Goal: Task Accomplishment & Management: Manage account settings

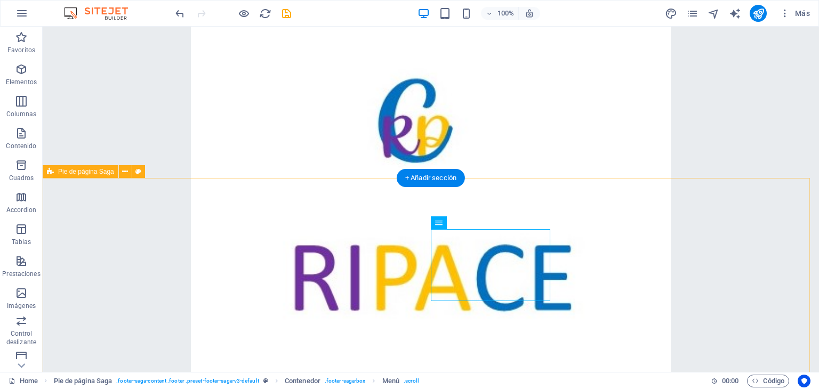
scroll to position [5007, 0]
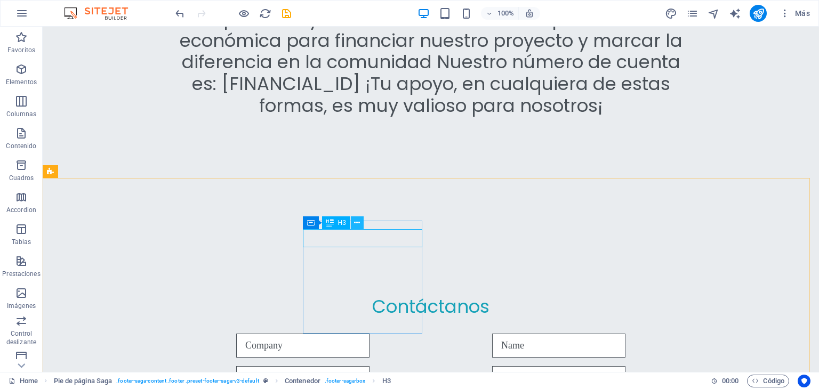
click at [359, 223] on icon at bounding box center [357, 223] width 6 height 11
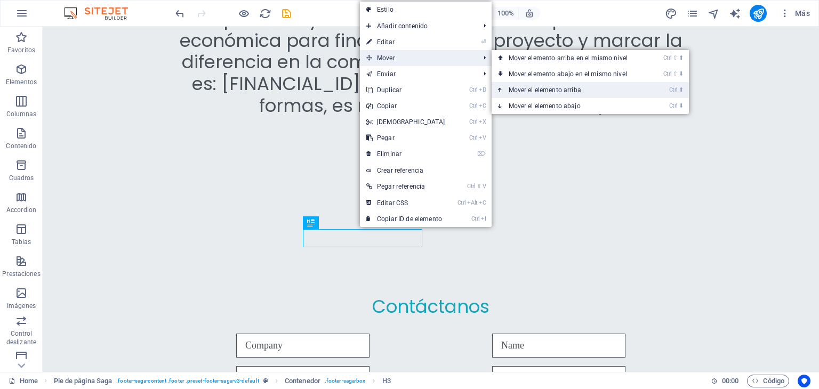
click at [533, 90] on link "Ctrl ⬆ Mover el elemento arriba" at bounding box center [570, 90] width 157 height 16
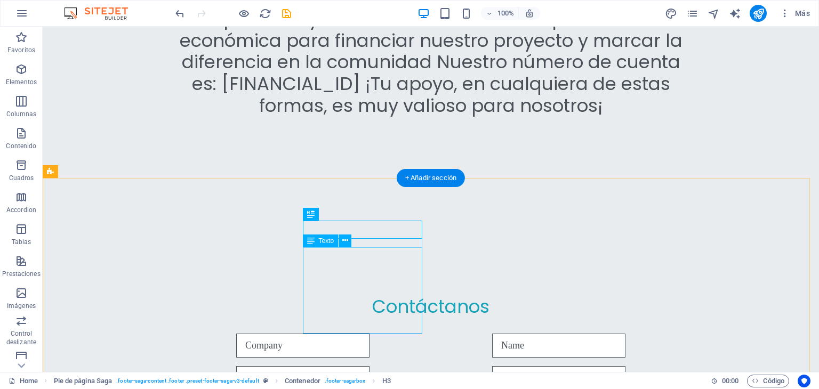
click at [343, 242] on icon at bounding box center [345, 240] width 6 height 11
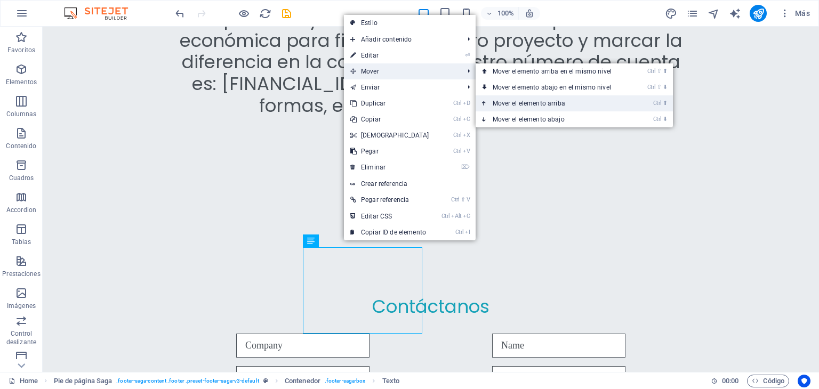
click at [510, 102] on link "Ctrl ⬆ Mover el elemento arriba" at bounding box center [554, 103] width 157 height 16
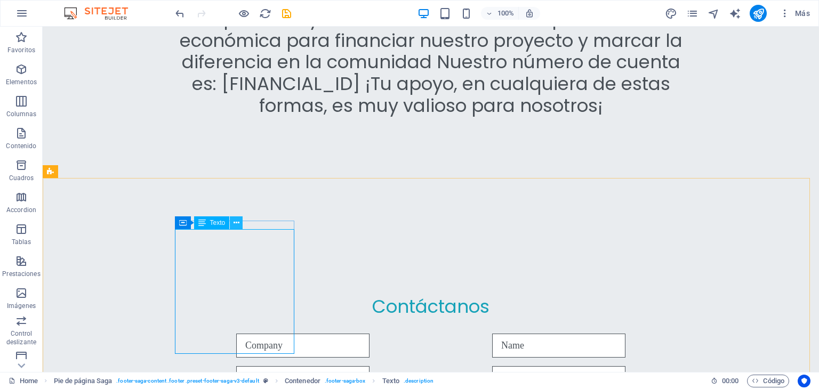
click at [236, 223] on icon at bounding box center [237, 223] width 6 height 11
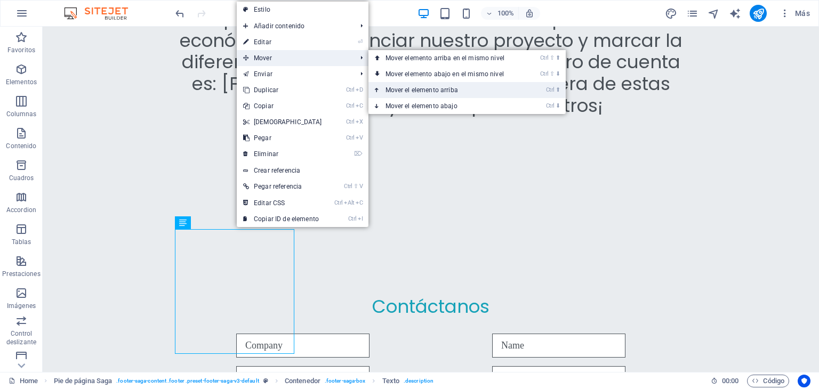
click at [393, 88] on link "Ctrl ⬆ Mover el elemento arriba" at bounding box center [447, 90] width 157 height 16
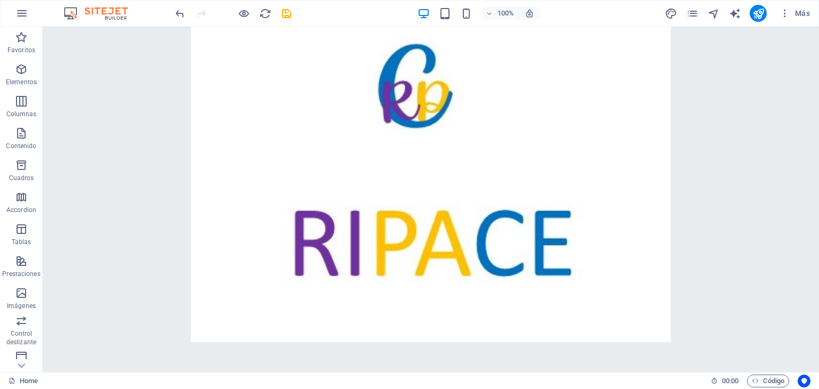
scroll to position [0, 0]
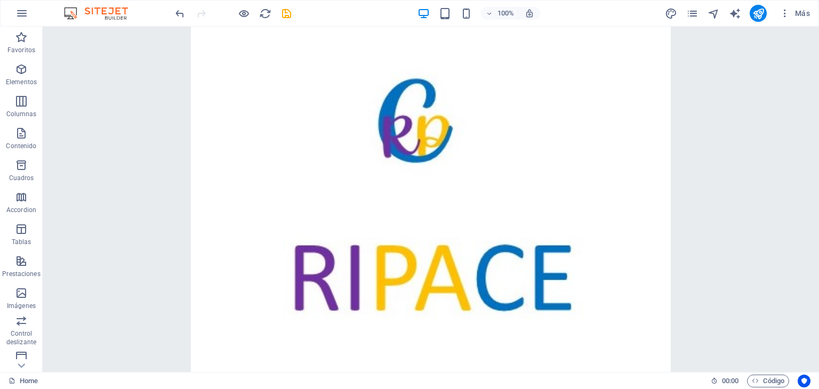
click at [120, 17] on img at bounding box center [101, 13] width 80 height 13
click at [758, 11] on icon "publish" at bounding box center [759, 13] width 12 height 12
checkbox input "false"
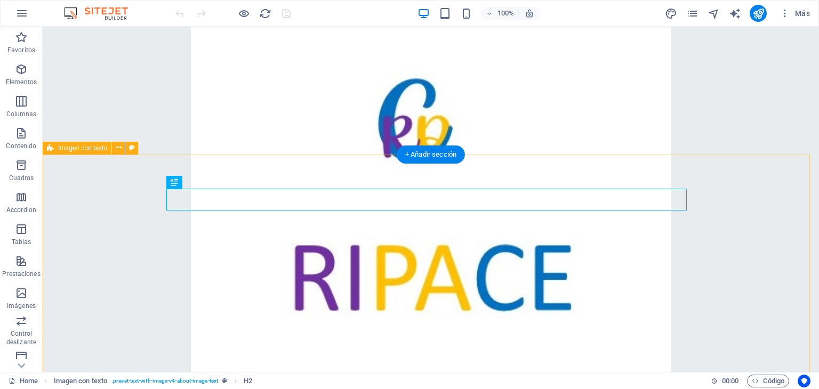
scroll to position [826, 0]
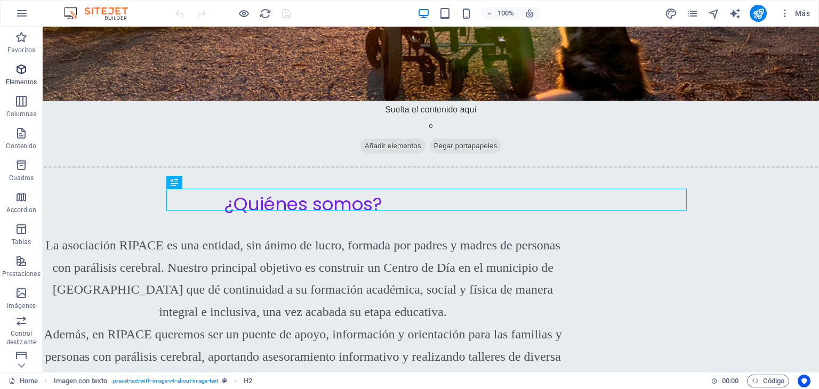
click at [20, 73] on icon "button" at bounding box center [21, 69] width 13 height 13
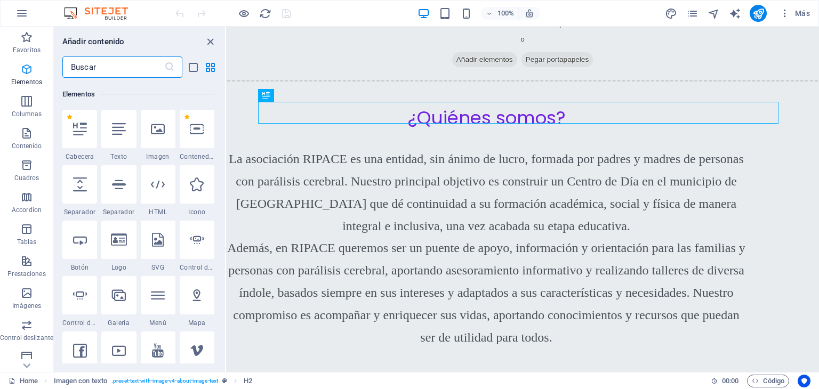
scroll to position [201, 0]
click at [25, 103] on icon "button" at bounding box center [26, 101] width 13 height 13
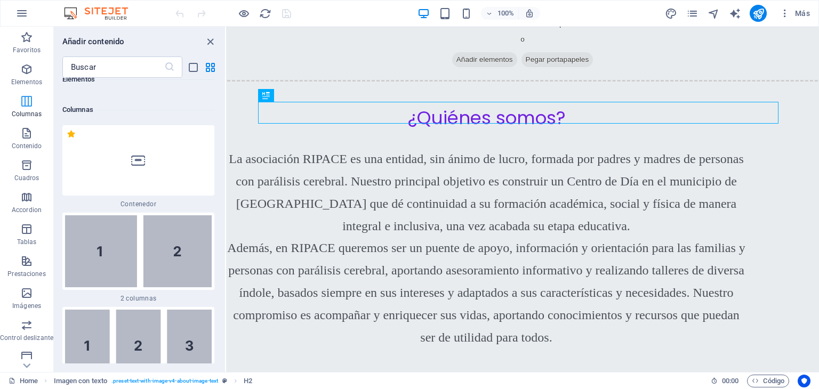
scroll to position [615, 0]
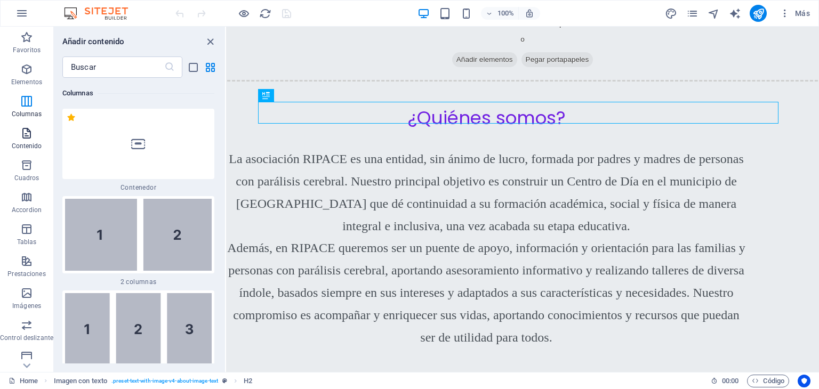
click at [25, 138] on icon "button" at bounding box center [26, 133] width 13 height 13
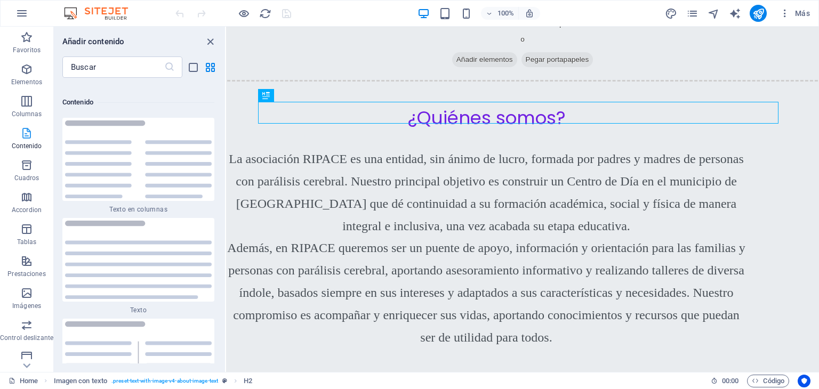
scroll to position [3628, 0]
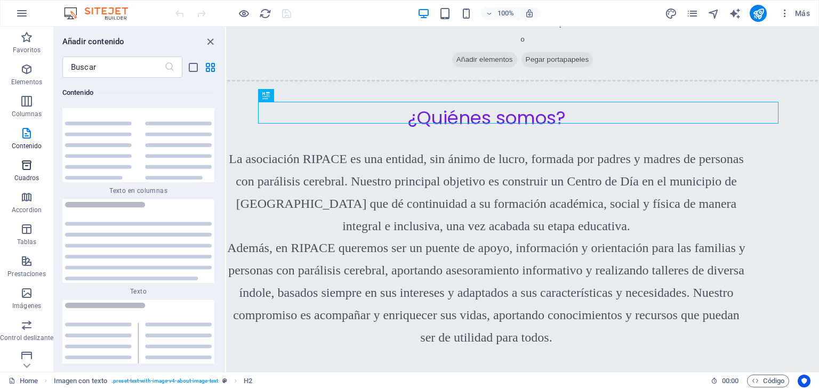
click at [27, 169] on icon "button" at bounding box center [26, 165] width 13 height 13
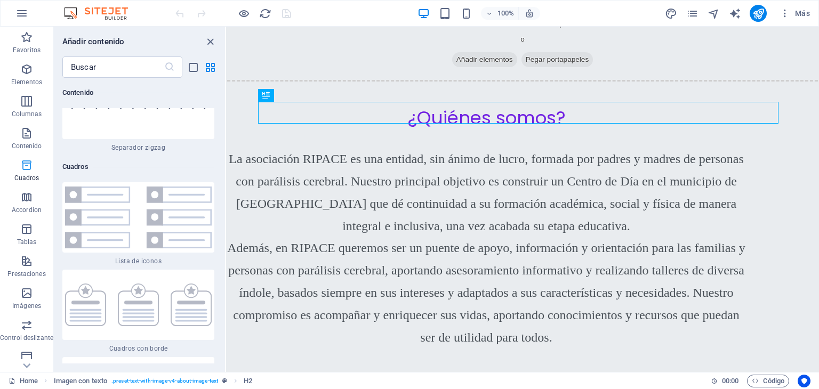
scroll to position [5782, 0]
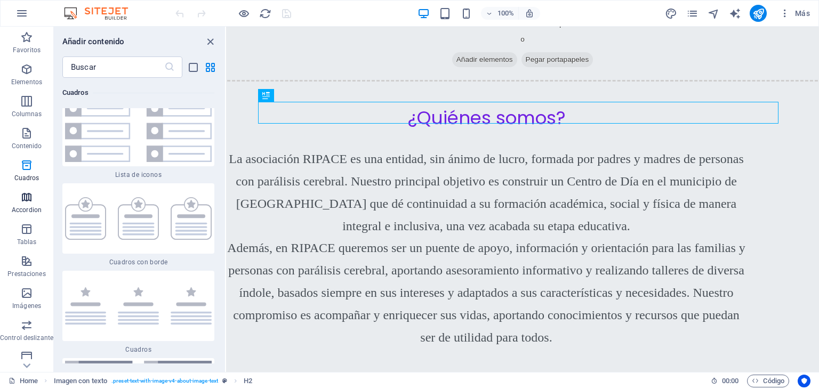
click at [24, 199] on icon "button" at bounding box center [26, 197] width 13 height 13
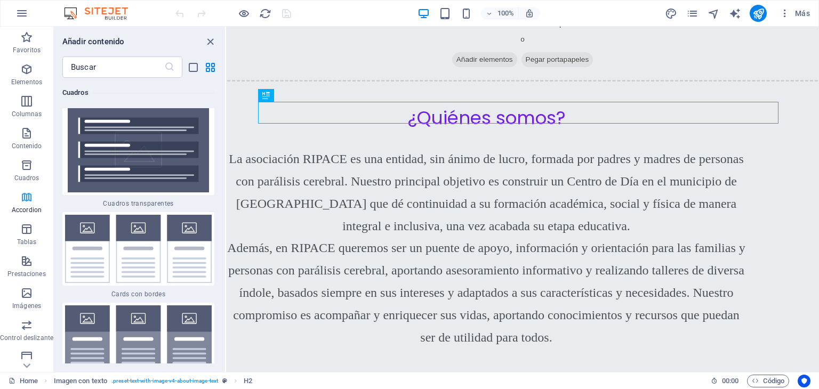
scroll to position [6642, 0]
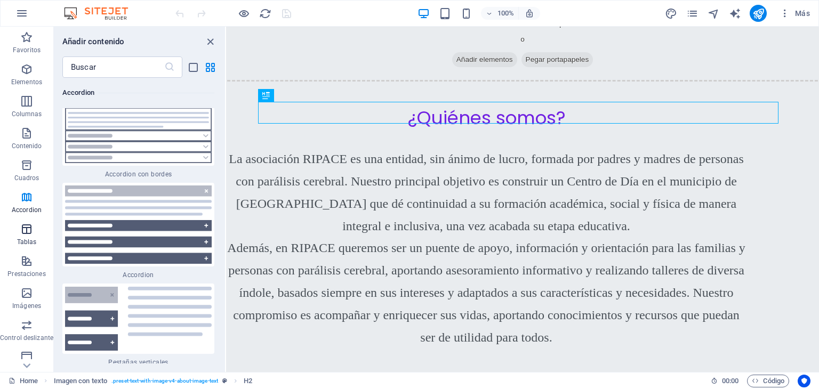
click at [25, 229] on icon "button" at bounding box center [26, 229] width 13 height 13
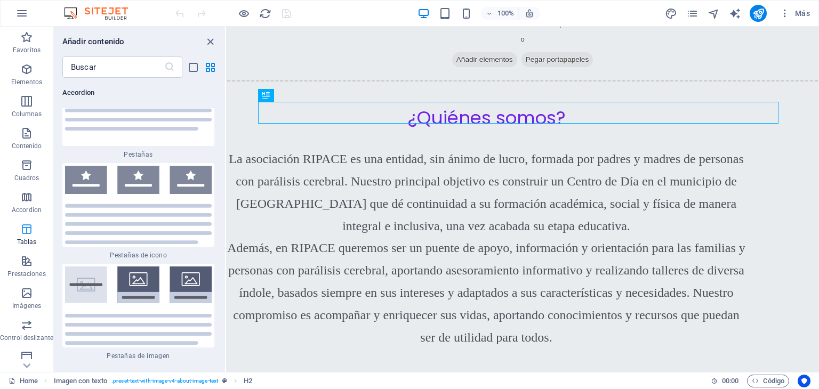
scroll to position [7234, 0]
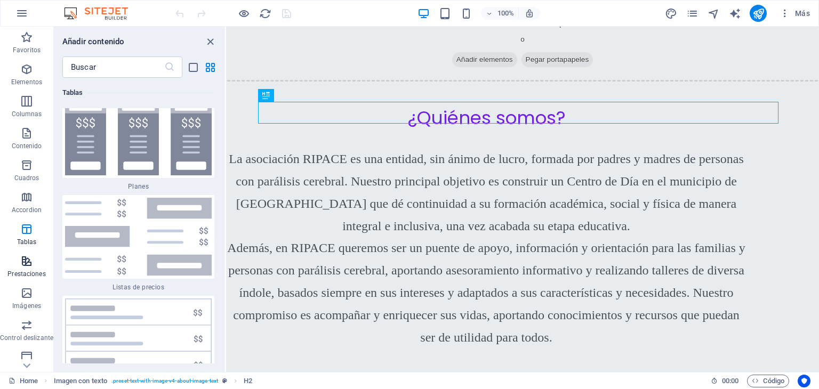
click at [25, 263] on icon "button" at bounding box center [26, 261] width 13 height 13
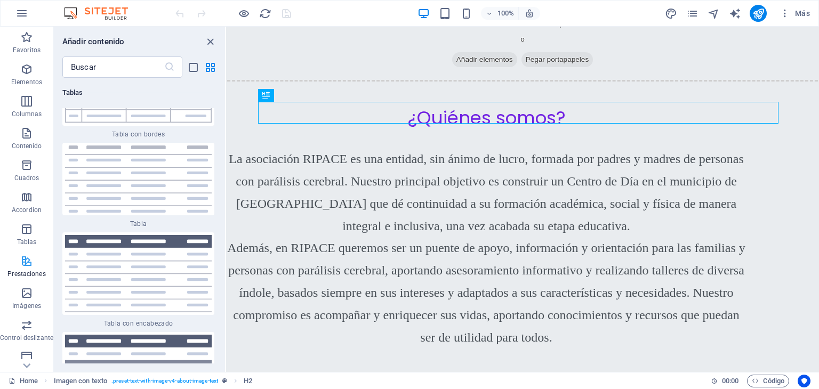
scroll to position [8145, 0]
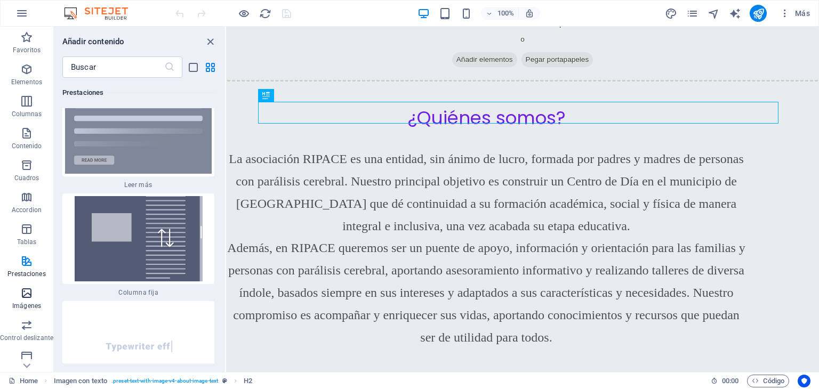
click at [24, 297] on icon "button" at bounding box center [26, 293] width 13 height 13
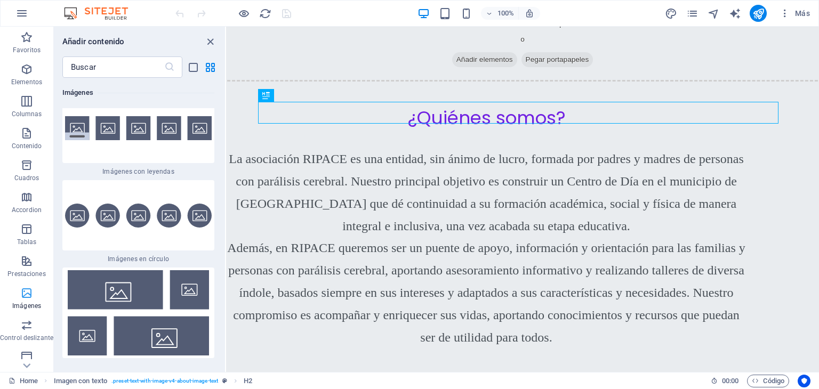
scroll to position [10731, 0]
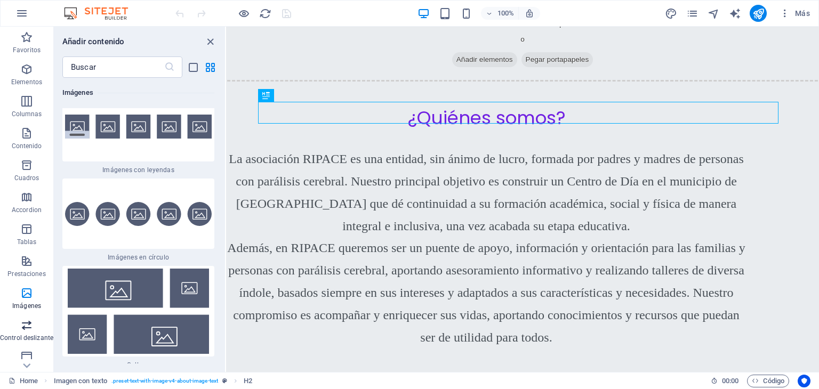
click at [25, 331] on icon "button" at bounding box center [26, 325] width 13 height 13
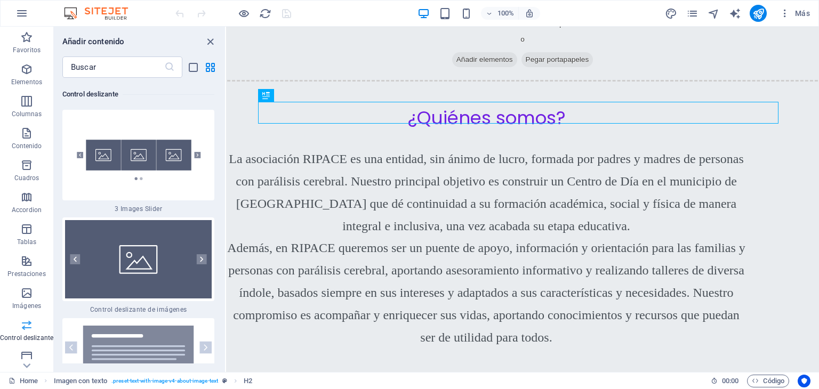
scroll to position [12134, 0]
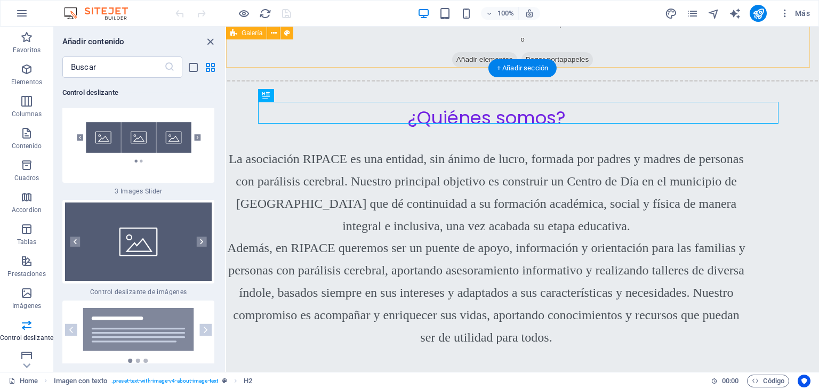
click at [567, 54] on span "Pegar portapapeles" at bounding box center [558, 59] width 72 height 15
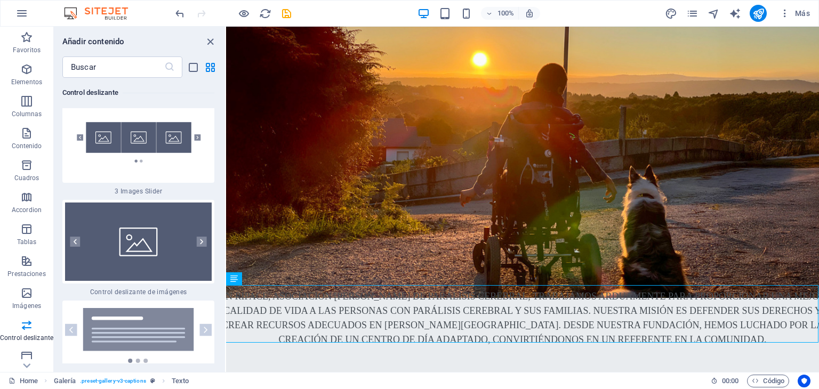
scroll to position [556, 0]
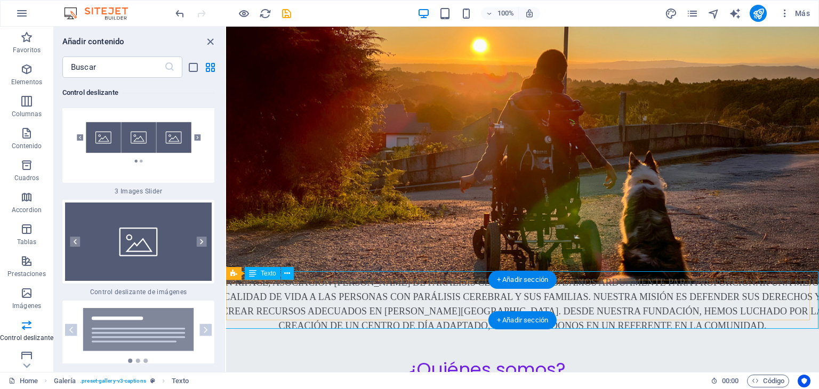
click at [436, 304] on div "En RIPACE, Asociación Rivas de Parálisis Cerebral, trabajamos arduamente para p…" at bounding box center [523, 305] width 610 height 58
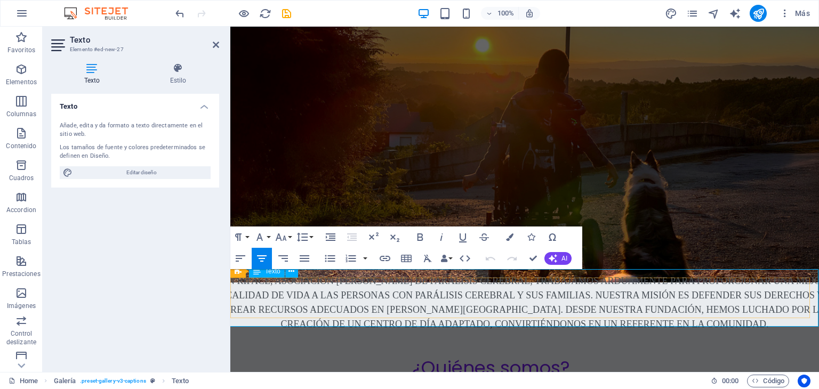
click at [410, 304] on p "En RIPACE, Asociación Rivas de Parálisis Cerebral, trabajamos arduamente para p…" at bounding box center [525, 303] width 606 height 58
drag, startPoint x: 410, startPoint y: 304, endPoint x: 369, endPoint y: 297, distance: 41.6
click at [369, 297] on p "En RIPACE, Asociación Rivas de Parálisis Cerebral, trabajamos arduamente para p…" at bounding box center [525, 303] width 606 height 58
click at [292, 273] on icon at bounding box center [292, 271] width 6 height 11
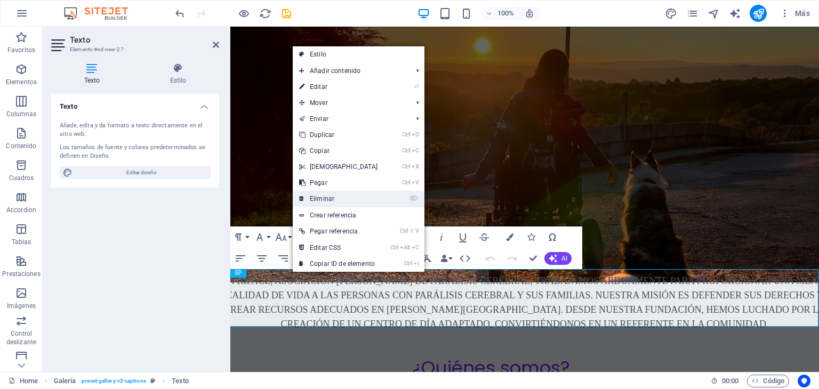
click at [313, 201] on link "⌦ Eliminar" at bounding box center [339, 199] width 92 height 16
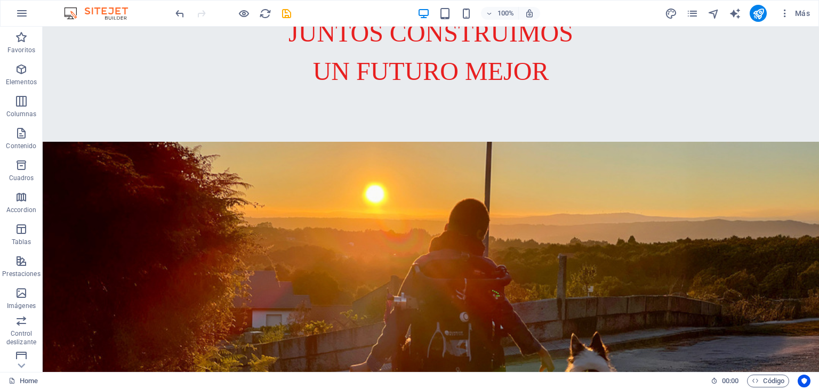
scroll to position [357, 0]
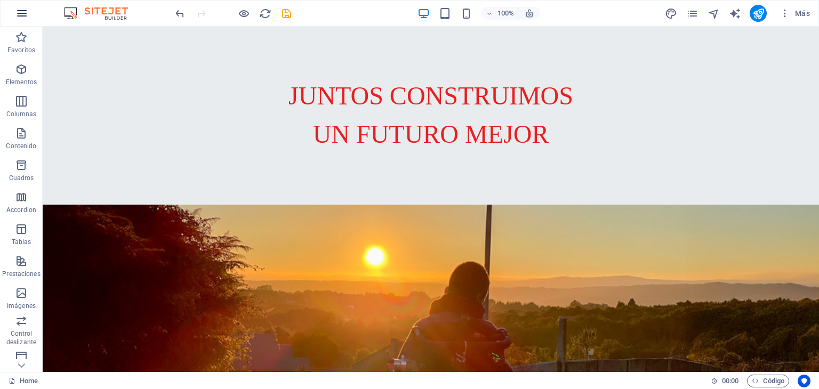
click at [19, 12] on icon "button" at bounding box center [21, 13] width 13 height 13
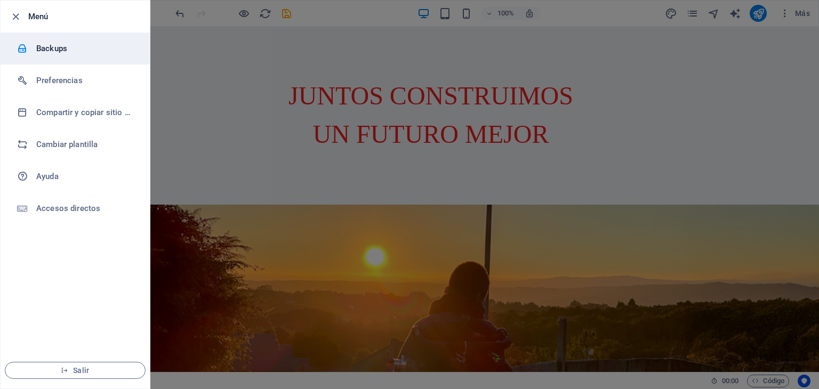
click at [45, 49] on h6 "Backups" at bounding box center [85, 48] width 99 height 13
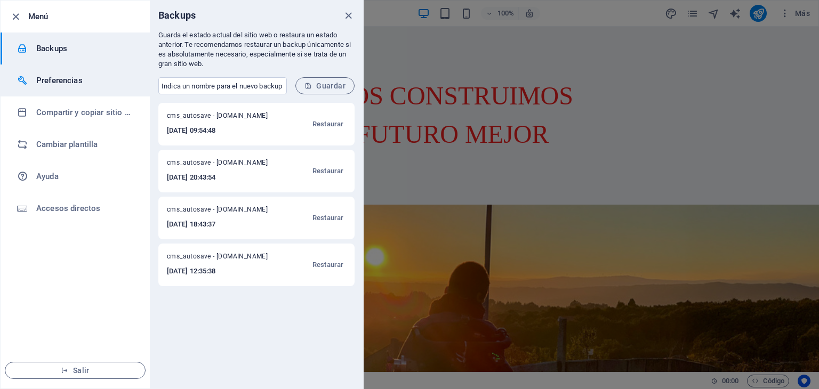
click at [51, 84] on h6 "Preferencias" at bounding box center [85, 80] width 99 height 13
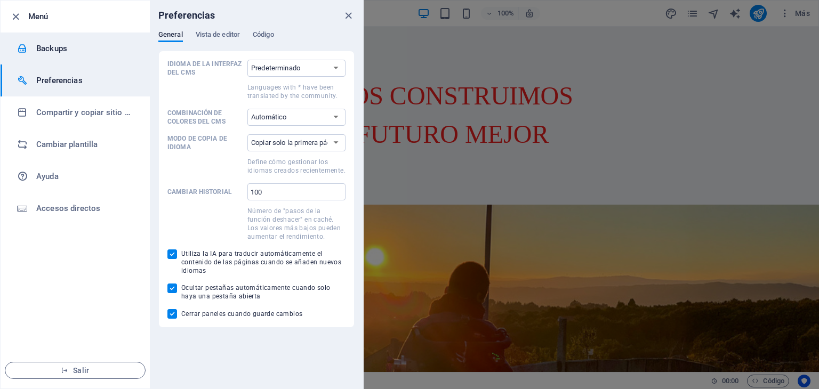
click at [50, 51] on h6 "Backups" at bounding box center [85, 48] width 99 height 13
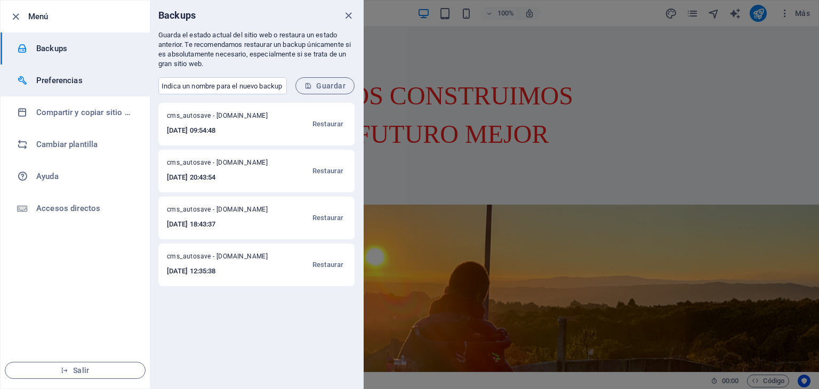
click at [64, 81] on h6 "Preferencias" at bounding box center [85, 80] width 99 height 13
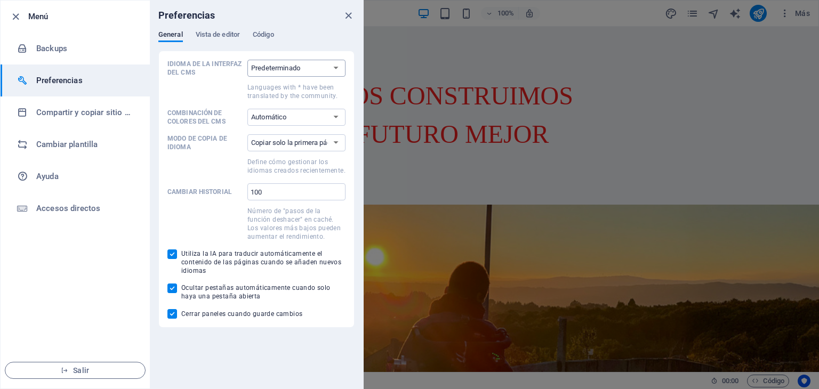
click at [337, 67] on select "Predeterminado Deutsch English Español Suomi* Français Magyar Italiano Nederlan…" at bounding box center [296, 68] width 98 height 17
select select "es"
click at [247, 60] on select "Predeterminado Deutsch English Español Suomi* Français Magyar Italiano Nederlan…" at bounding box center [296, 68] width 98 height 17
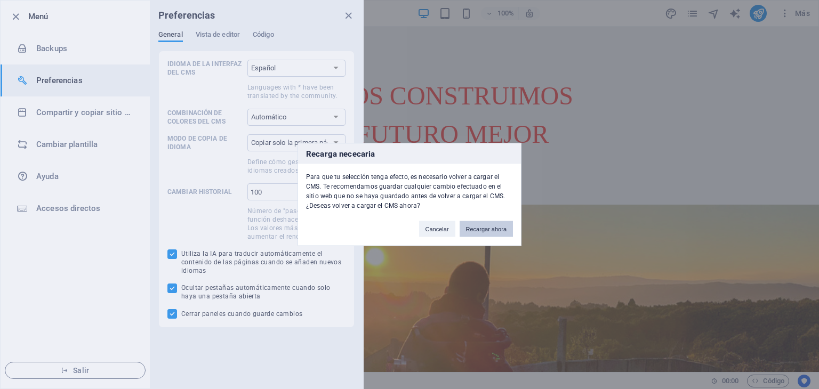
click at [477, 228] on button "Recargar ahora" at bounding box center [486, 229] width 53 height 16
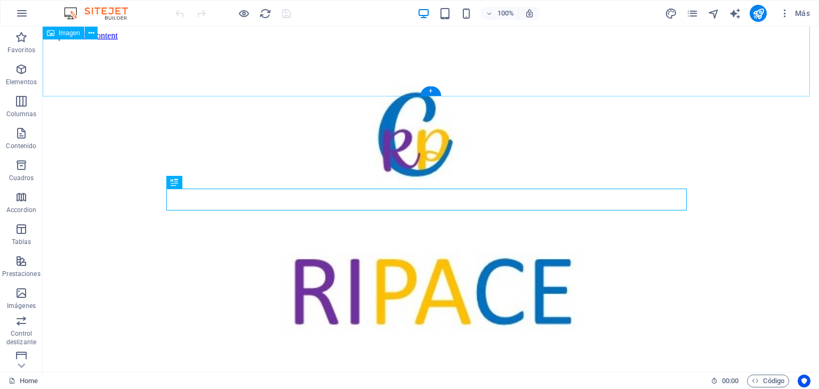
scroll to position [826, 0]
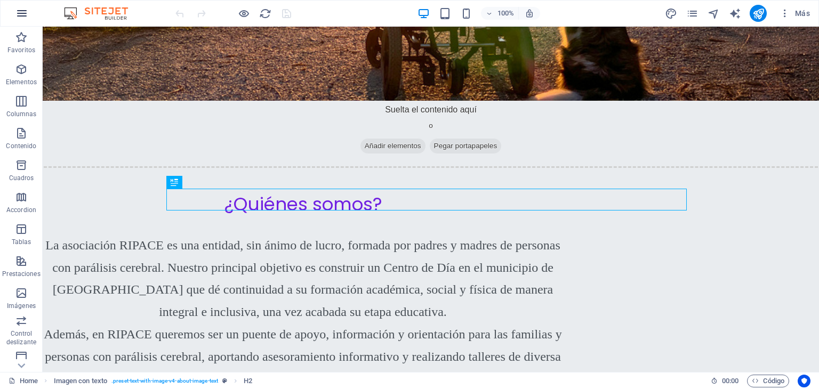
click at [21, 13] on icon "button" at bounding box center [21, 13] width 13 height 13
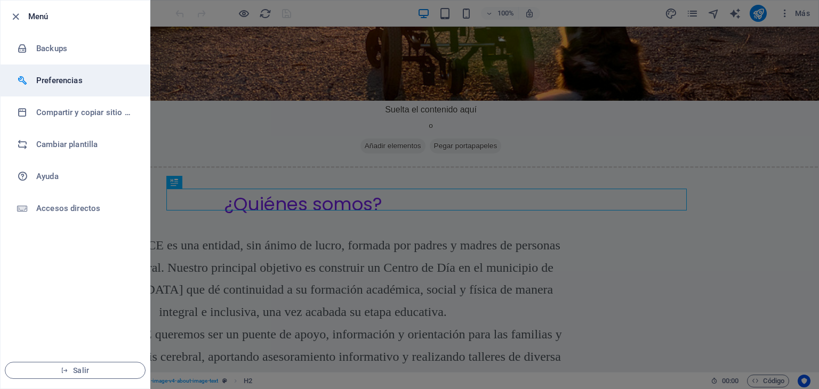
click at [48, 77] on h6 "Preferencias" at bounding box center [85, 80] width 99 height 13
select select "es"
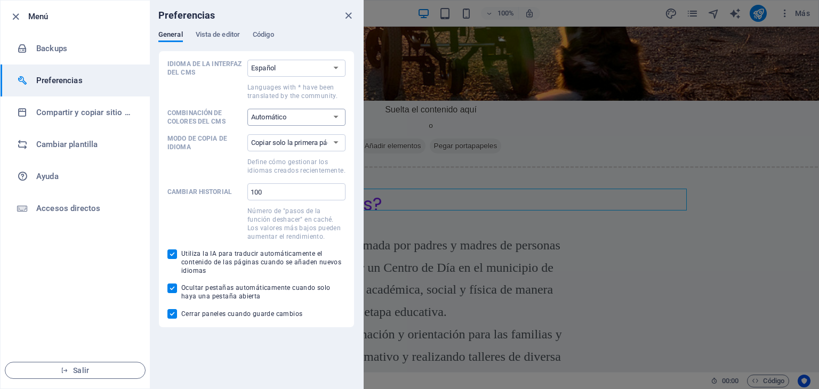
click at [335, 116] on select "Automático Oscuro Claro" at bounding box center [296, 117] width 98 height 17
click at [336, 143] on select "Copiar solo la primera página Copiar todas las páginas" at bounding box center [296, 142] width 98 height 17
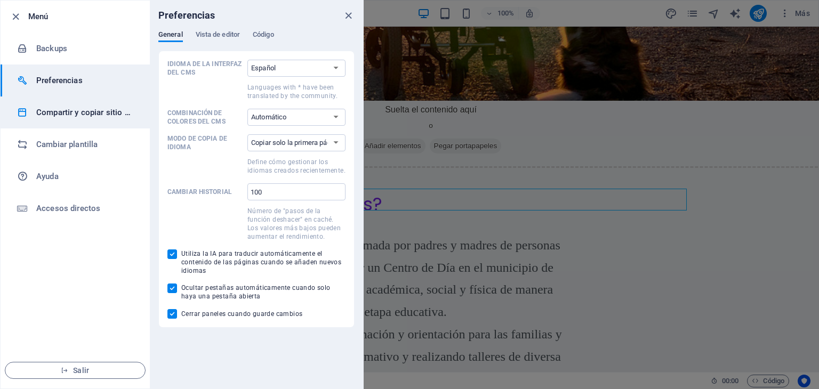
click at [87, 113] on h6 "Compartir y copiar sitio web" at bounding box center [85, 112] width 99 height 13
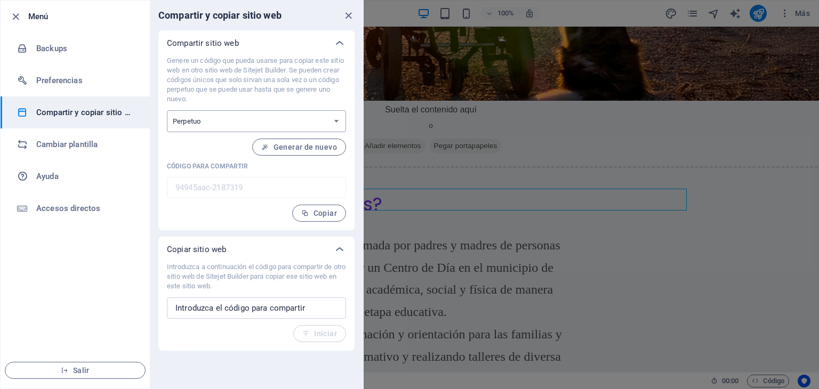
click at [337, 121] on select "Único Perpetuo" at bounding box center [256, 121] width 179 height 22
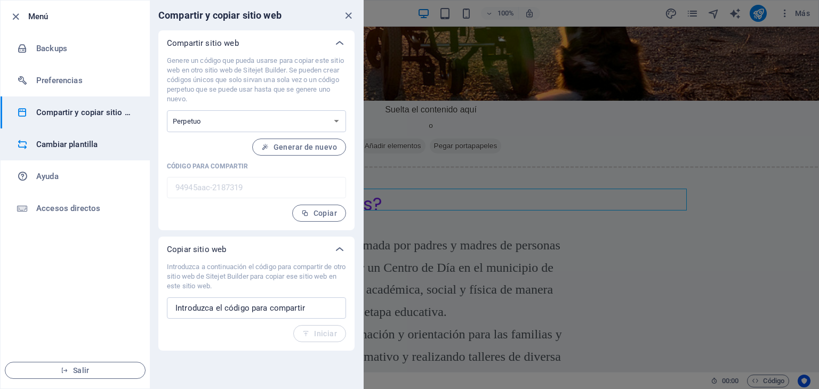
click at [91, 146] on h6 "Cambiar plantilla" at bounding box center [85, 144] width 99 height 13
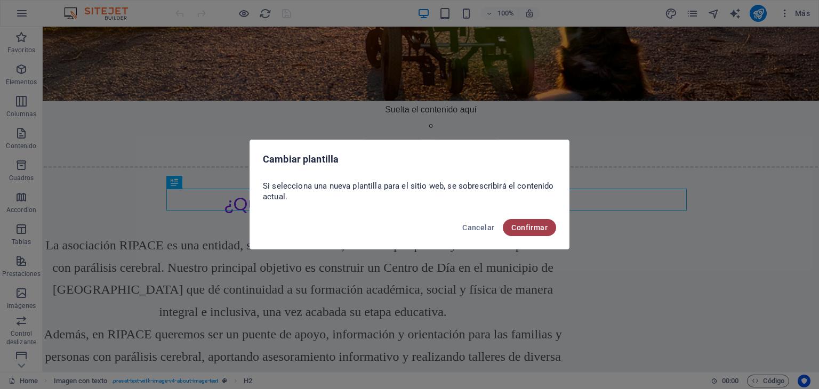
click at [519, 228] on span "Confirmar" at bounding box center [529, 227] width 36 height 9
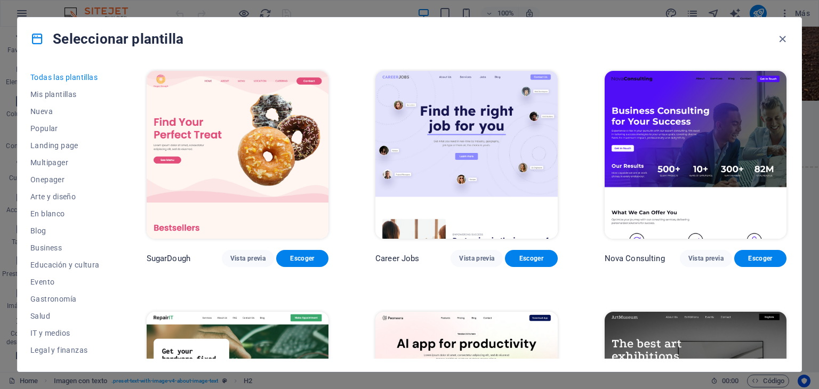
drag, startPoint x: 807, startPoint y: 75, endPoint x: 807, endPoint y: 97, distance: 21.9
click at [807, 97] on div "Seleccionar plantilla Todas las plantillas Mis plantillas Nueva Popular Landing…" at bounding box center [409, 194] width 819 height 389
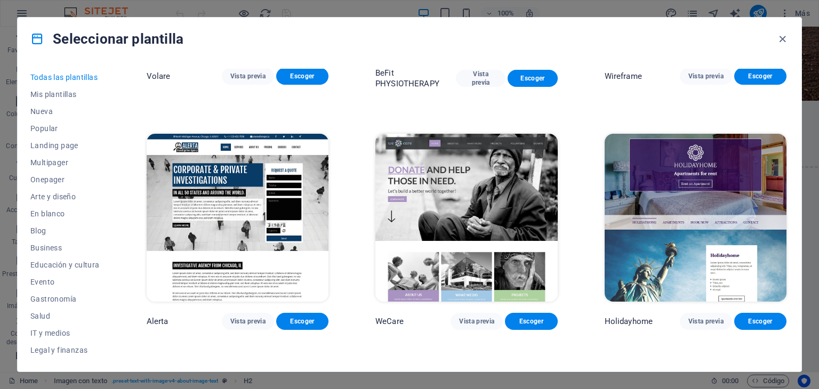
scroll to position [6243, 0]
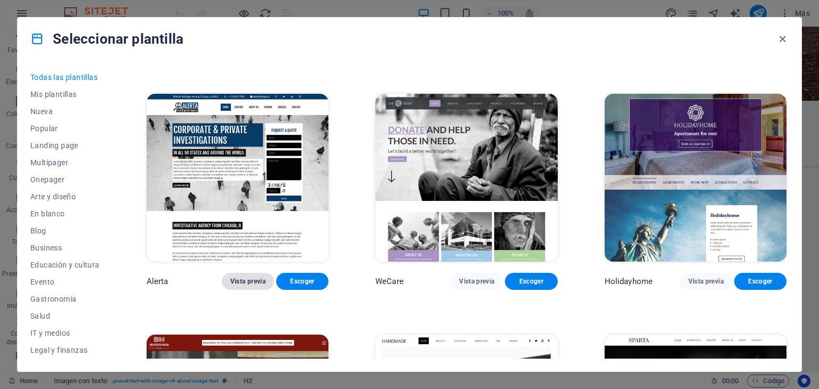
click at [247, 277] on span "Vista previa" at bounding box center [247, 281] width 35 height 9
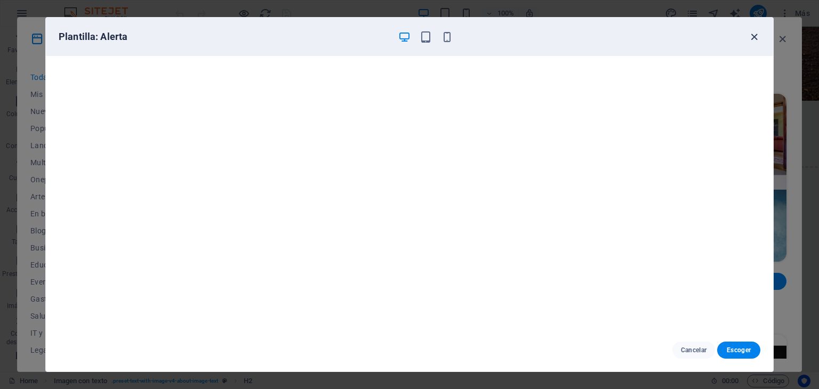
click at [754, 32] on icon "button" at bounding box center [754, 37] width 12 height 12
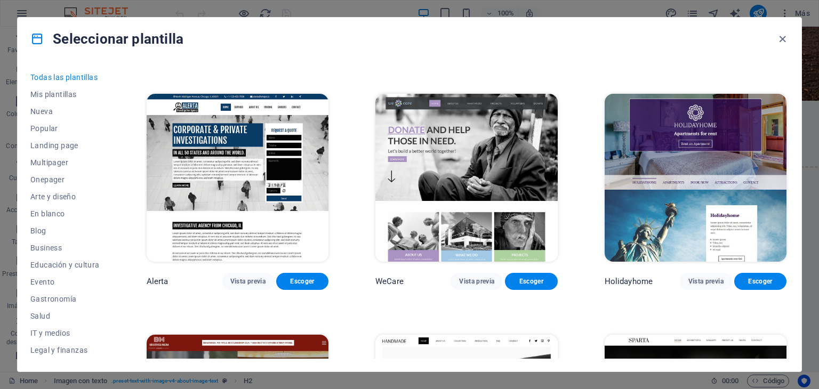
click at [815, 366] on div "Seleccionar plantilla Todas las plantillas Mis plantillas Nueva Popular Landing…" at bounding box center [409, 194] width 819 height 389
drag, startPoint x: 789, startPoint y: 206, endPoint x: 789, endPoint y: 228, distance: 22.4
click at [789, 228] on div "Todas las plantillas Mis plantillas Nueva Popular Landing page Multipager Onepa…" at bounding box center [410, 215] width 784 height 311
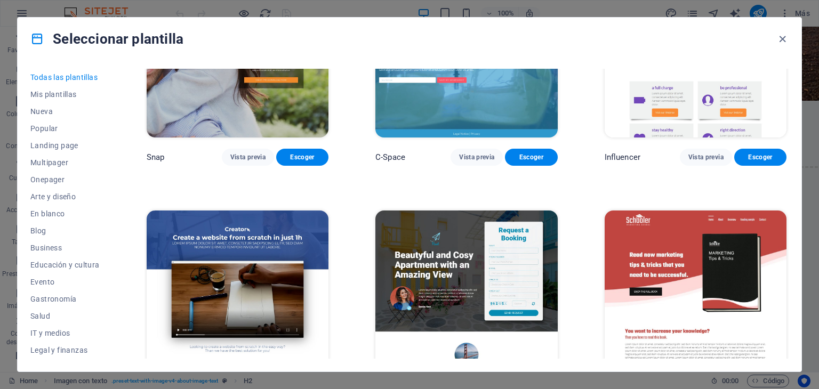
scroll to position [13102, 0]
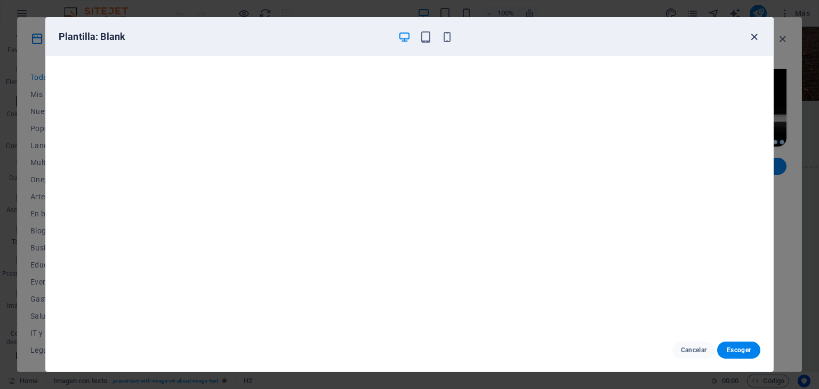
click at [753, 35] on icon "button" at bounding box center [754, 37] width 12 height 12
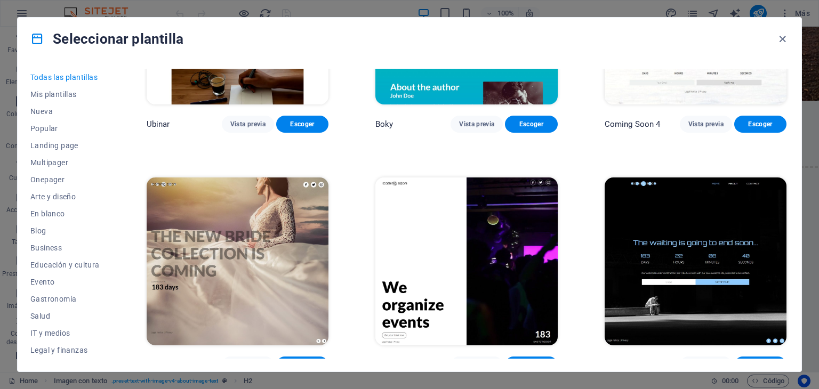
scroll to position [12923, 0]
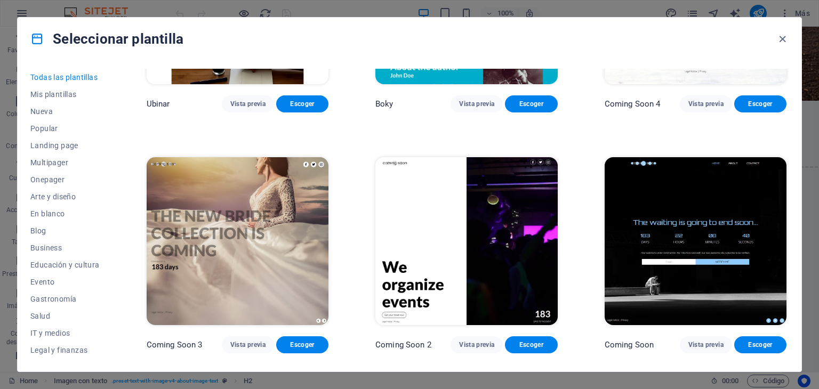
drag, startPoint x: 789, startPoint y: 349, endPoint x: 788, endPoint y: 331, distance: 18.2
click at [788, 331] on div "Todas las plantillas Mis plantillas Nueva Popular Landing page Multipager Onepa…" at bounding box center [410, 215] width 784 height 311
drag, startPoint x: 789, startPoint y: 350, endPoint x: 788, endPoint y: 327, distance: 23.0
click at [788, 327] on div "Todas las plantillas Mis plantillas Nueva Popular Landing page Multipager Onepa…" at bounding box center [410, 215] width 784 height 311
drag, startPoint x: 790, startPoint y: 351, endPoint x: 787, endPoint y: 338, distance: 13.7
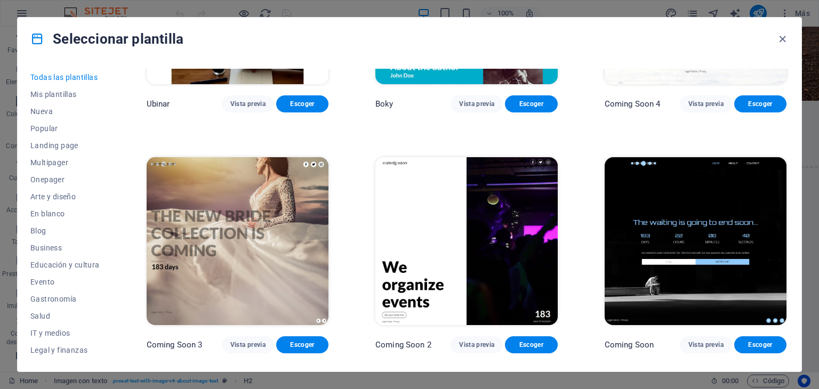
click at [787, 338] on div "Todas las plantillas Mis plantillas Nueva Popular Landing page Multipager Onepa…" at bounding box center [410, 215] width 784 height 311
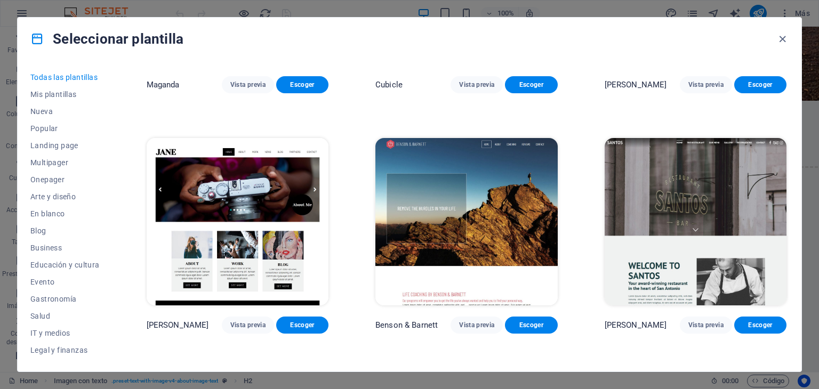
scroll to position [10796, 0]
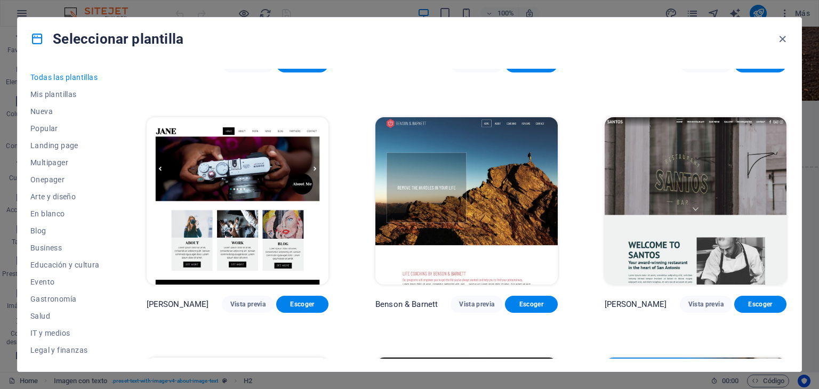
drag, startPoint x: 789, startPoint y: 303, endPoint x: 787, endPoint y: 289, distance: 15.0
click at [787, 289] on div "Todas las plantillas Mis plantillas Nueva Popular Landing page Multipager Onepa…" at bounding box center [410, 215] width 784 height 311
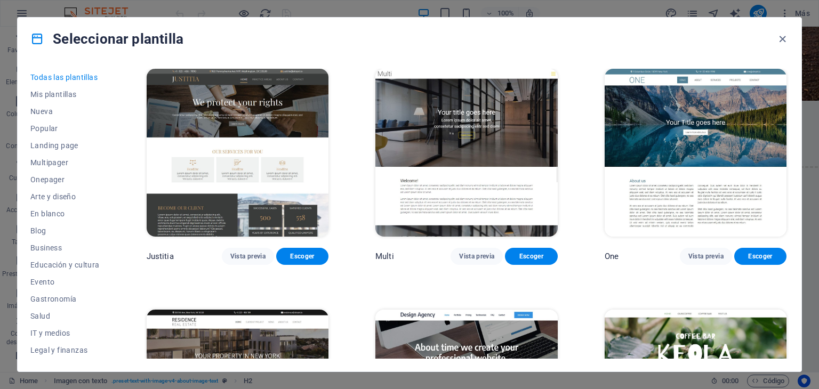
scroll to position [9821, 0]
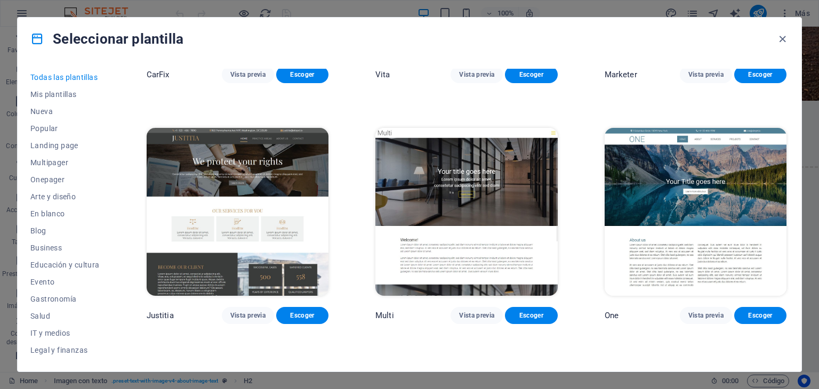
click at [654, 172] on img at bounding box center [696, 212] width 182 height 168
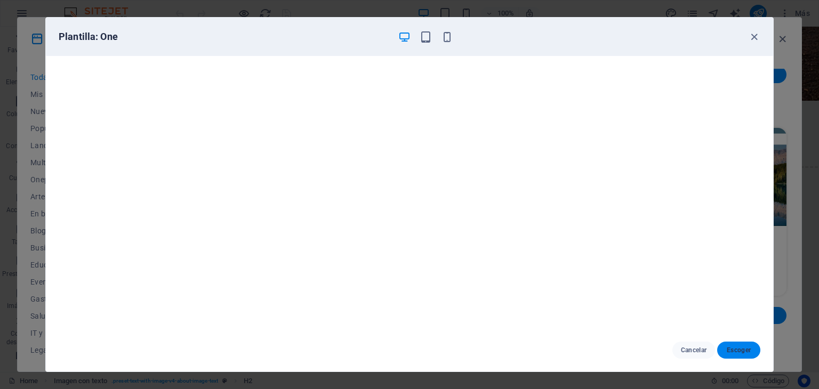
click at [730, 349] on span "Escoger" at bounding box center [739, 350] width 26 height 9
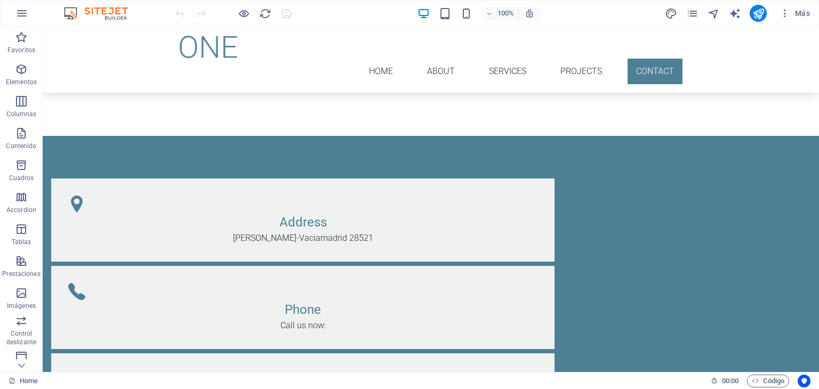
scroll to position [1960, 0]
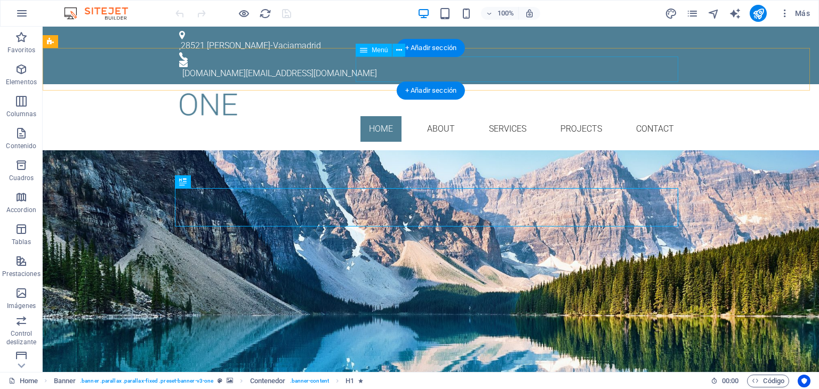
click at [437, 116] on nav "Home About Services Projects Contact" at bounding box center [430, 129] width 503 height 26
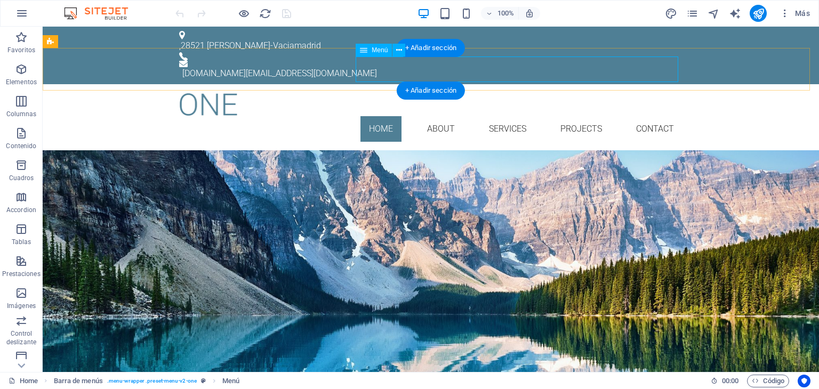
click at [438, 116] on nav "Home About Services Projects Contact" at bounding box center [430, 129] width 503 height 26
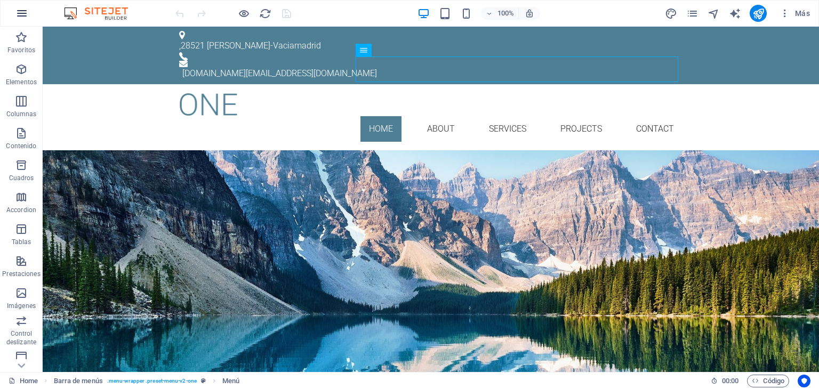
click at [20, 11] on icon "button" at bounding box center [21, 13] width 13 height 13
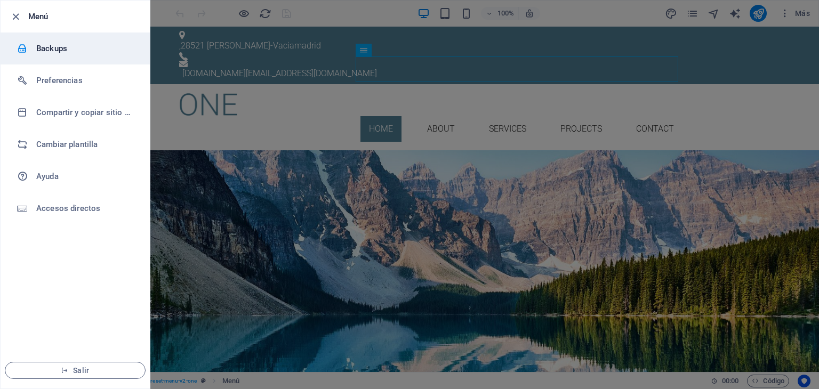
click at [49, 51] on h6 "Backups" at bounding box center [85, 48] width 99 height 13
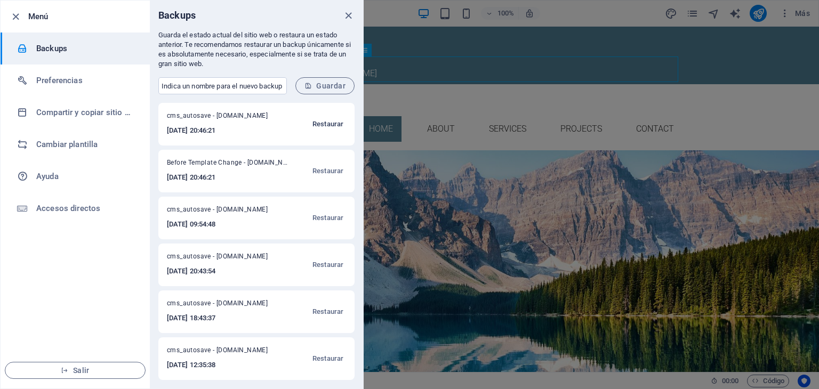
click at [329, 128] on span "Restaurar" at bounding box center [328, 124] width 31 height 13
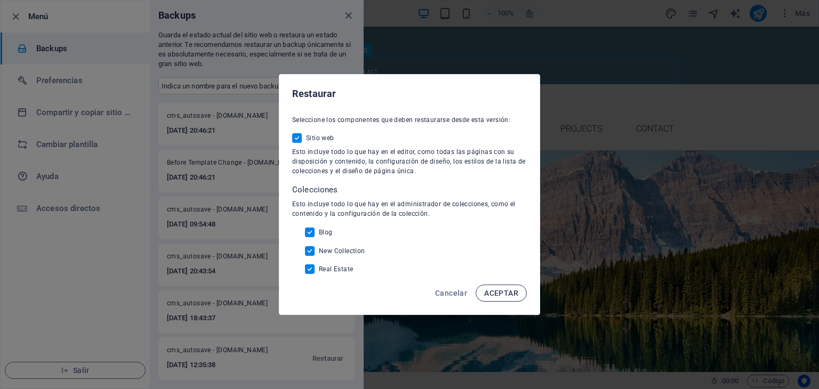
click at [497, 292] on span "ACEPTAR" at bounding box center [501, 293] width 34 height 9
checkbox input "false"
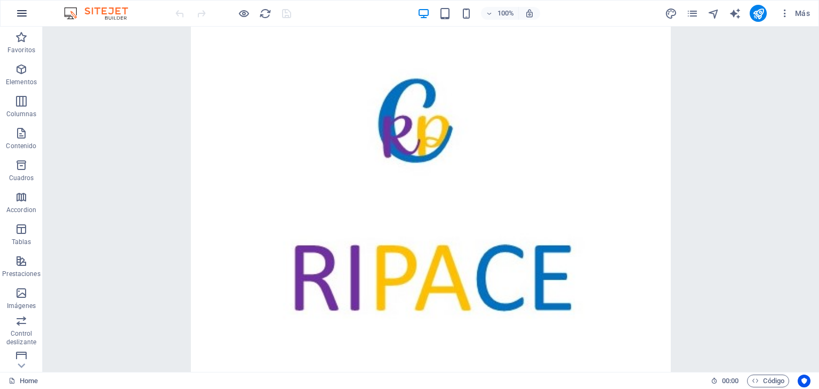
click at [20, 14] on icon "button" at bounding box center [21, 13] width 13 height 13
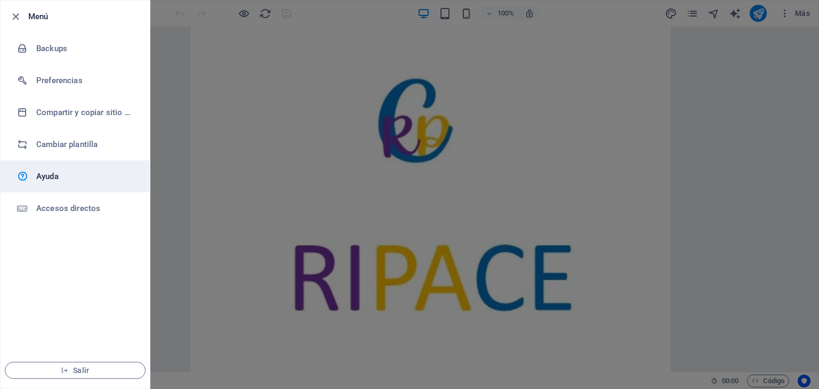
click at [49, 177] on h6 "Ayuda" at bounding box center [85, 176] width 99 height 13
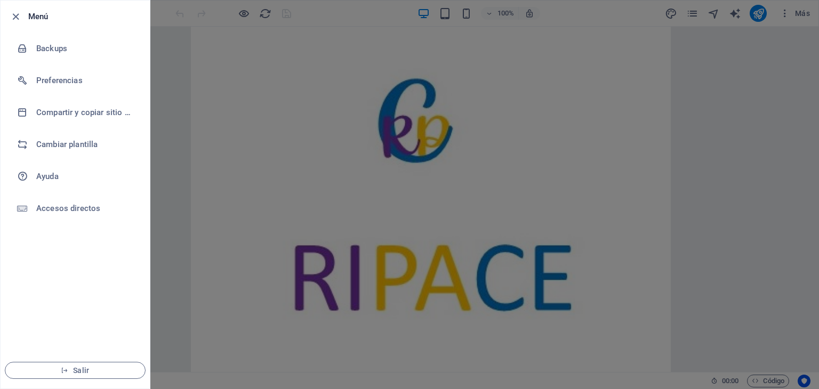
click at [272, 147] on div at bounding box center [409, 194] width 819 height 389
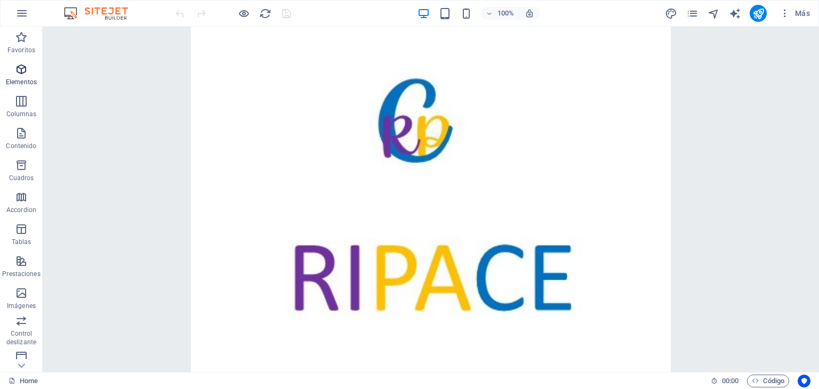
click at [21, 67] on icon "button" at bounding box center [21, 69] width 13 height 13
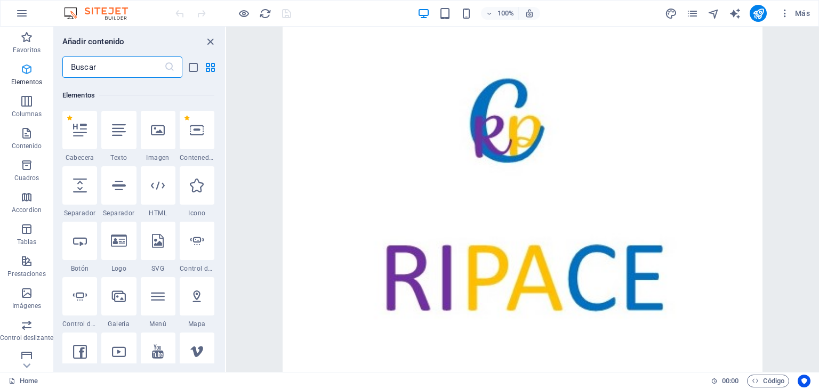
scroll to position [201, 0]
click at [77, 137] on div at bounding box center [79, 128] width 35 height 38
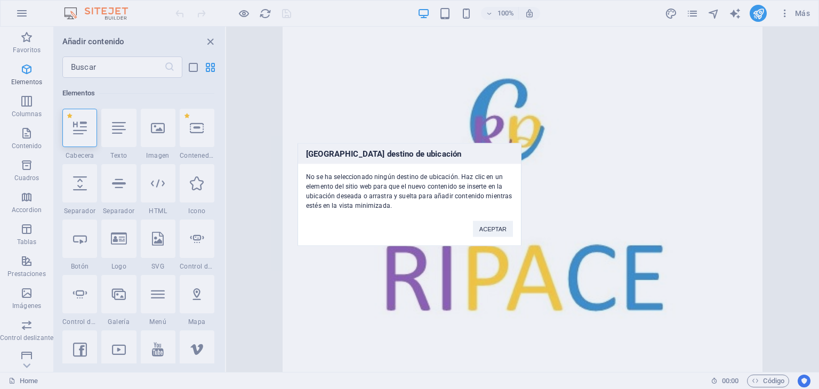
click at [380, 308] on div "[GEOGRAPHIC_DATA] destino de ubicación No se ha seleccionado ningún destino de …" at bounding box center [409, 194] width 819 height 389
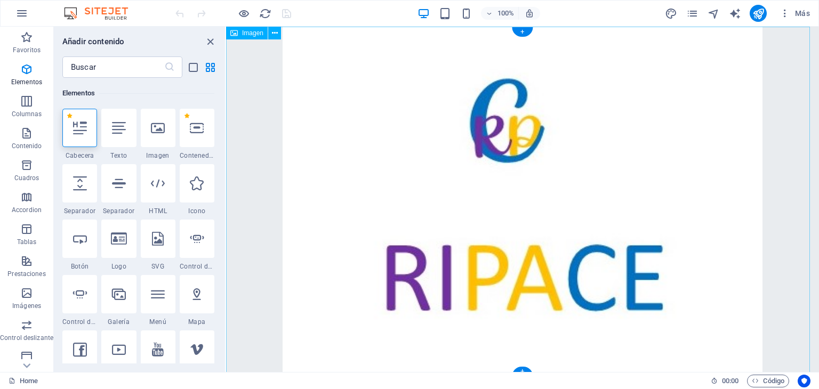
click at [596, 122] on figure at bounding box center [522, 202] width 593 height 350
select select "px"
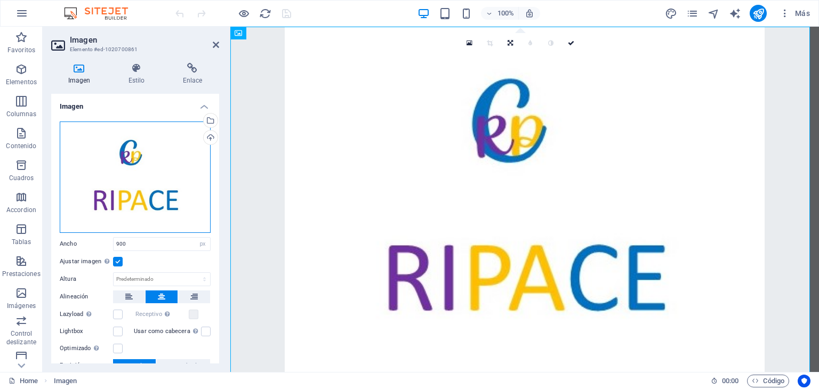
click at [164, 159] on div "Arrastra archivos aquí, haz clic para escoger archivos o selecciona archivos de…" at bounding box center [135, 177] width 151 height 111
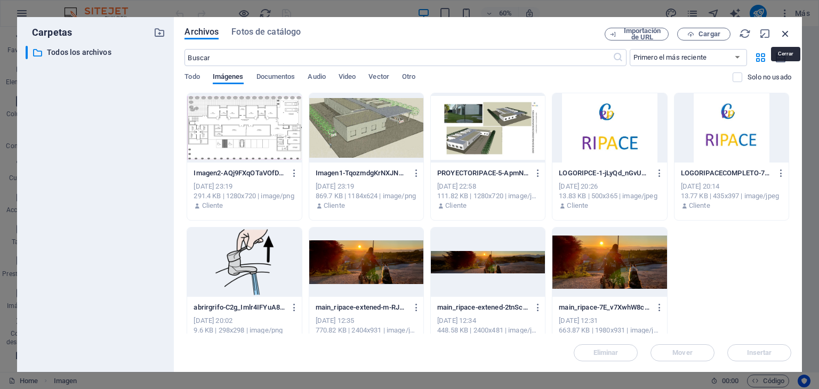
click at [785, 33] on icon "button" at bounding box center [786, 34] width 12 height 12
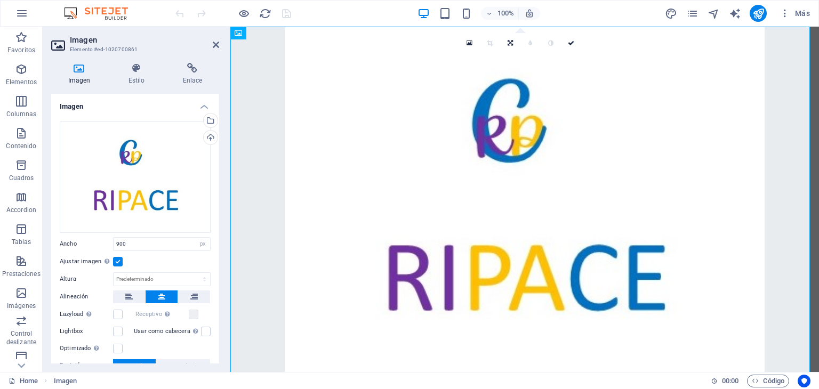
click at [117, 260] on label at bounding box center [118, 262] width 10 height 10
click at [0, 0] on input "Ajustar imagen Ajustar imagen automáticamente a un ancho y alto fijo" at bounding box center [0, 0] width 0 height 0
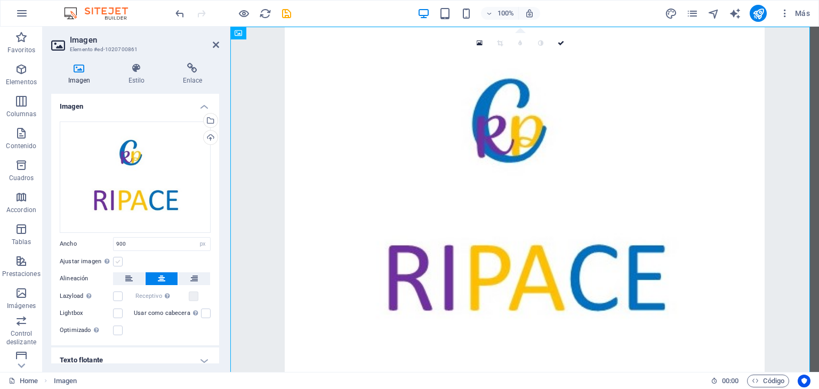
click at [117, 260] on label at bounding box center [118, 262] width 10 height 10
click at [0, 0] on input "Ajustar imagen Ajustar imagen automáticamente a un ancho y alto fijo" at bounding box center [0, 0] width 0 height 0
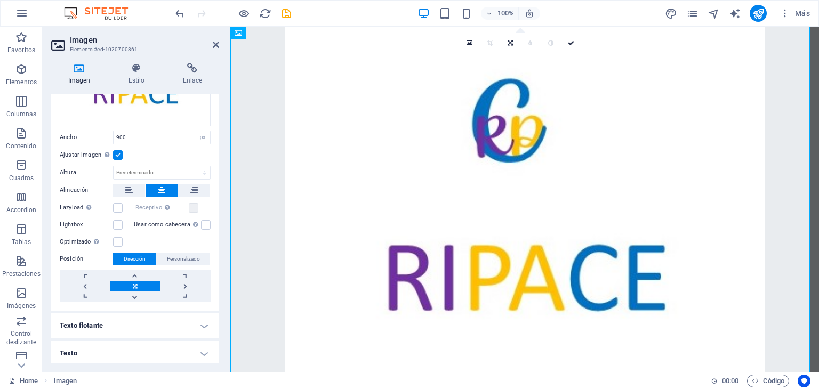
scroll to position [107, 0]
click at [183, 284] on link at bounding box center [186, 286] width 50 height 11
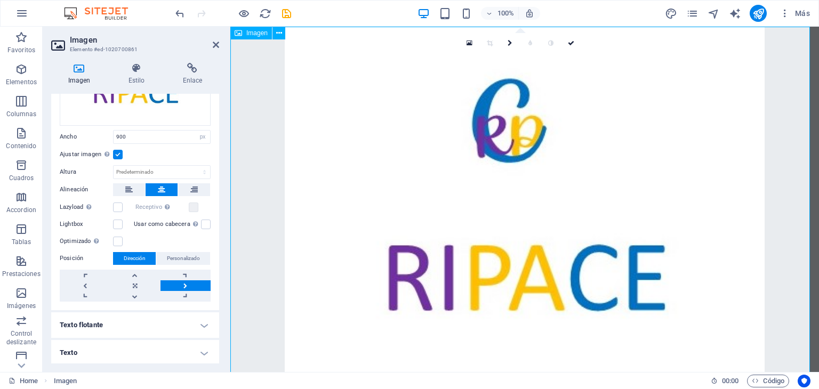
click at [580, 202] on figure at bounding box center [524, 202] width 589 height 350
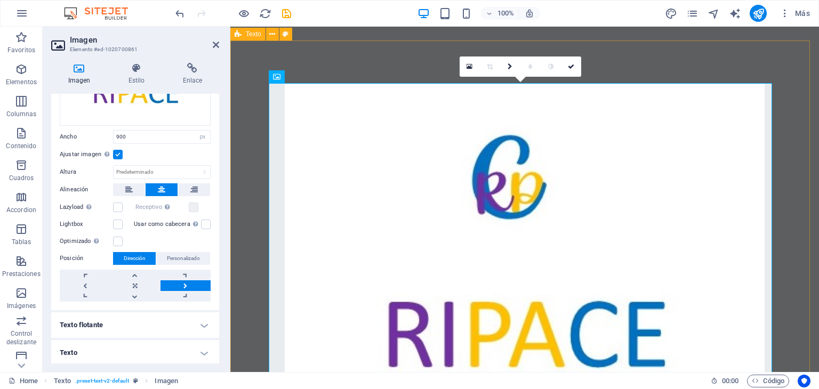
click at [792, 73] on div "JUNTOS CONSTRUIMOS UN FUTURO MEJOR" at bounding box center [524, 301] width 589 height 521
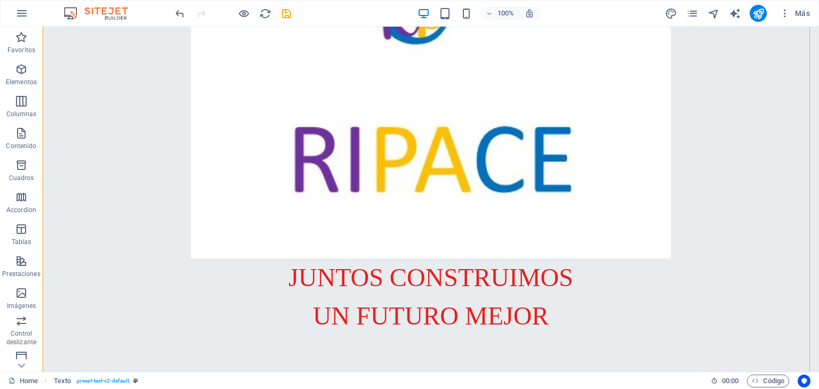
scroll to position [182, 0]
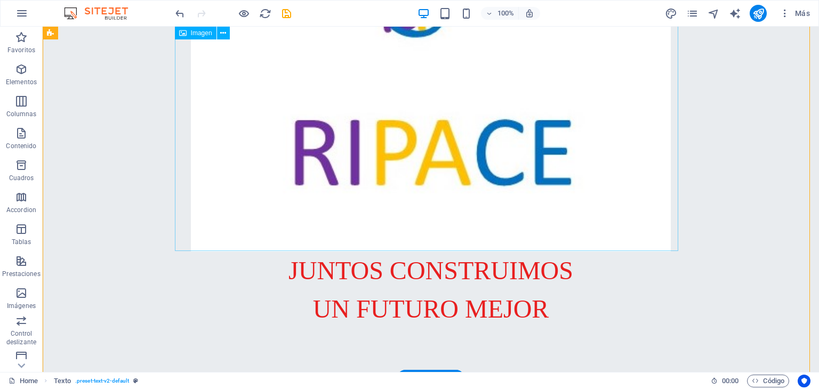
click at [463, 116] on figure at bounding box center [430, 76] width 503 height 350
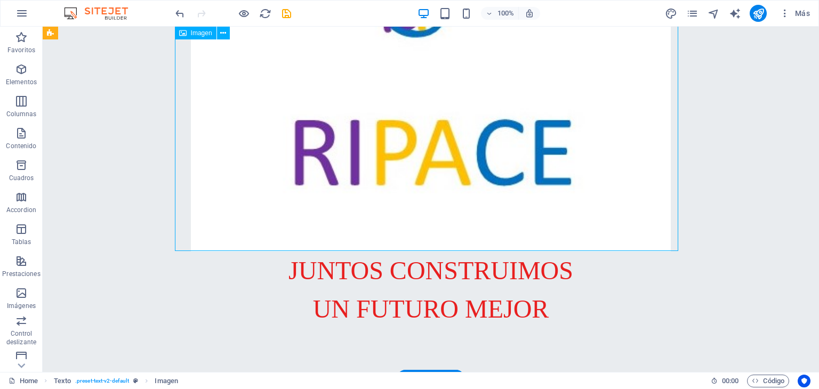
click at [463, 116] on figure at bounding box center [430, 76] width 503 height 350
select select "px"
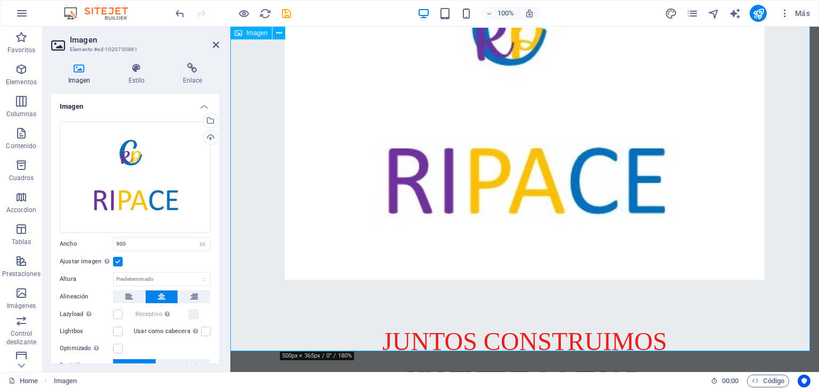
scroll to position [16, 0]
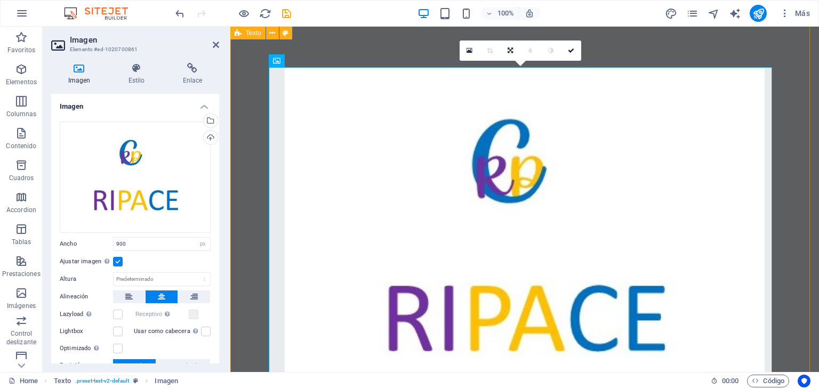
click at [794, 155] on div "JUNTOS CONSTRUIMOS UN FUTURO MEJOR" at bounding box center [524, 285] width 589 height 521
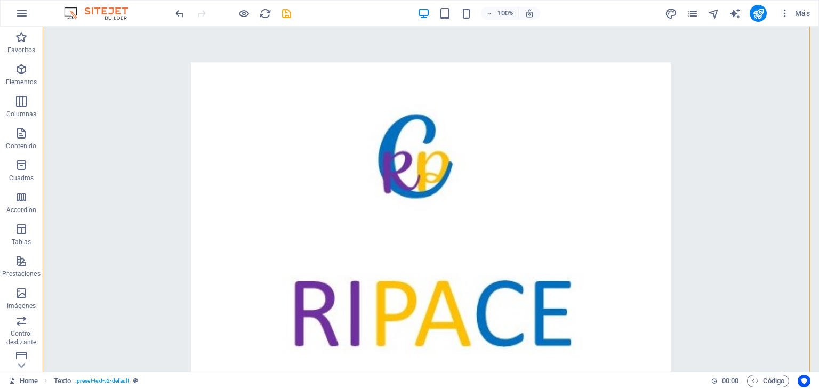
scroll to position [0, 0]
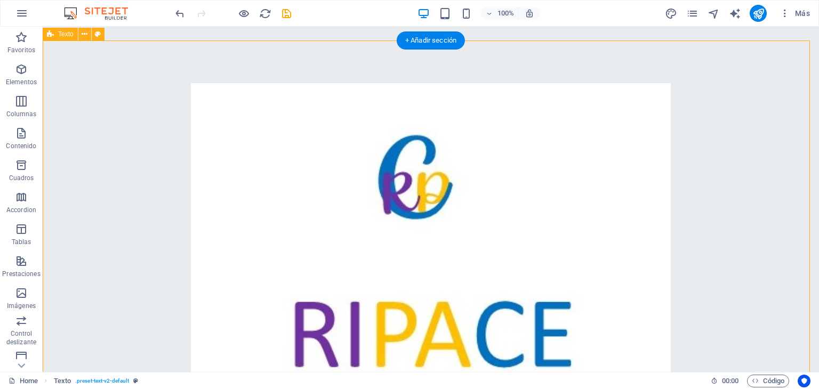
click at [437, 69] on div "JUNTOS CONSTRUIMOS UN FUTURO MEJOR" at bounding box center [431, 301] width 776 height 521
click at [23, 72] on icon "button" at bounding box center [21, 69] width 13 height 13
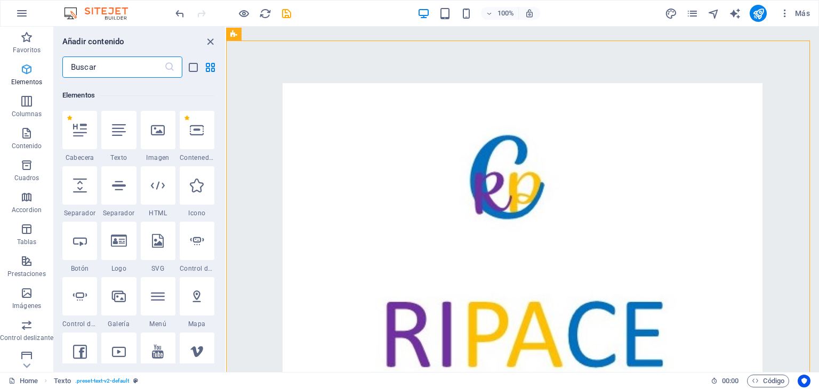
scroll to position [201, 0]
click at [196, 133] on icon at bounding box center [197, 128] width 14 height 14
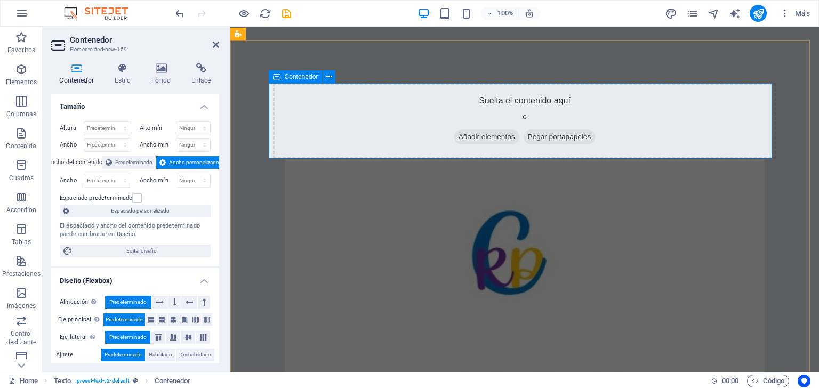
click at [484, 138] on span "Añadir elementos" at bounding box center [486, 137] width 65 height 15
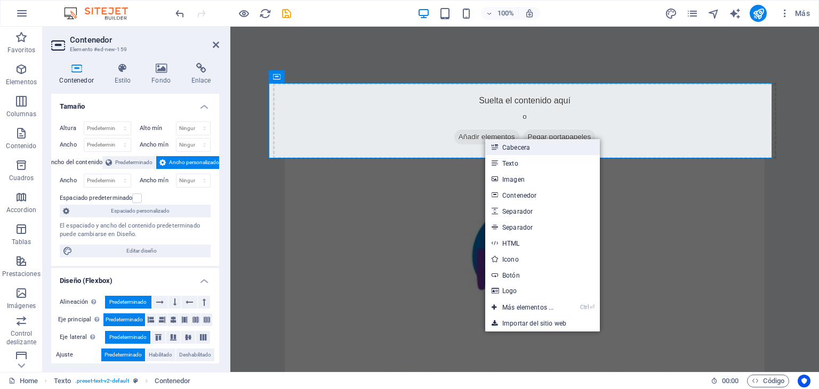
click at [500, 148] on link "Cabecera" at bounding box center [542, 147] width 115 height 16
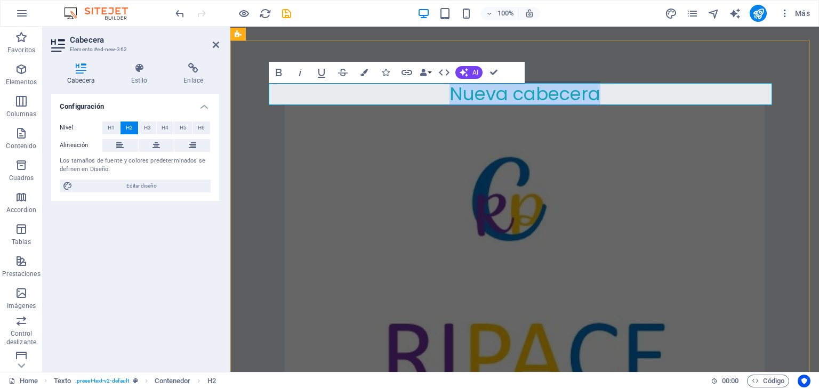
click at [596, 97] on h2 "Nueva cabecera" at bounding box center [524, 94] width 503 height 22
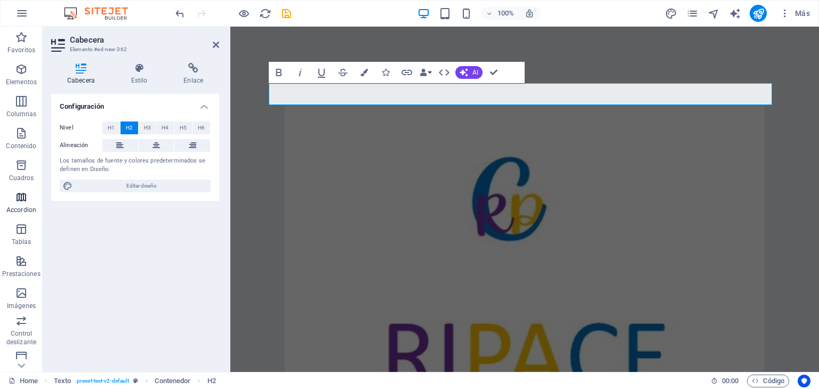
click at [21, 197] on icon "button" at bounding box center [21, 197] width 13 height 13
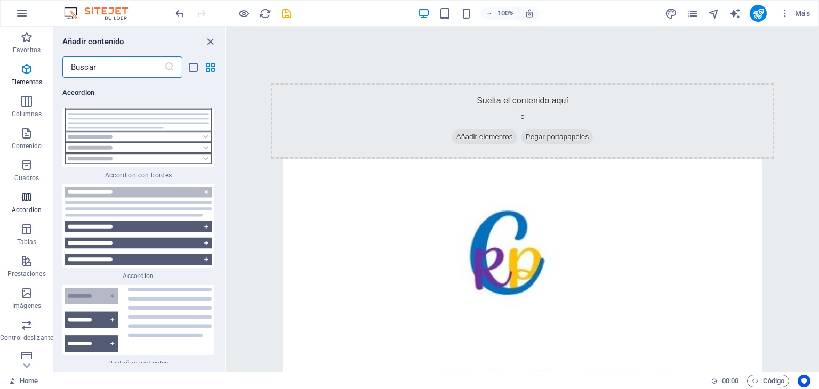
scroll to position [6642, 0]
click at [27, 71] on icon "button" at bounding box center [26, 69] width 13 height 13
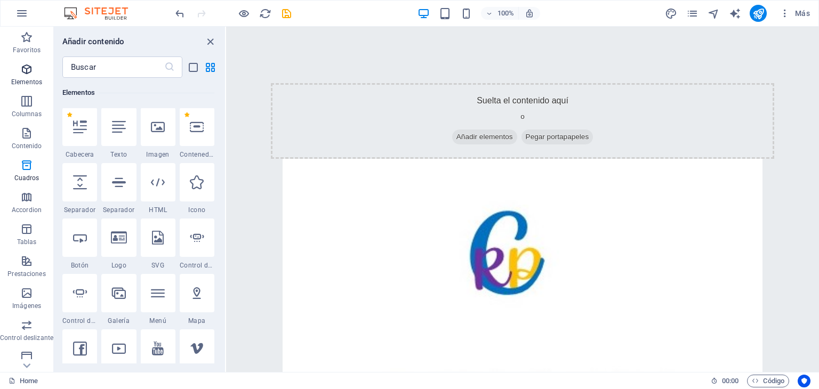
scroll to position [201, 0]
drag, startPoint x: 198, startPoint y: 130, endPoint x: 188, endPoint y: 126, distance: 10.8
click at [188, 126] on div at bounding box center [197, 128] width 35 height 38
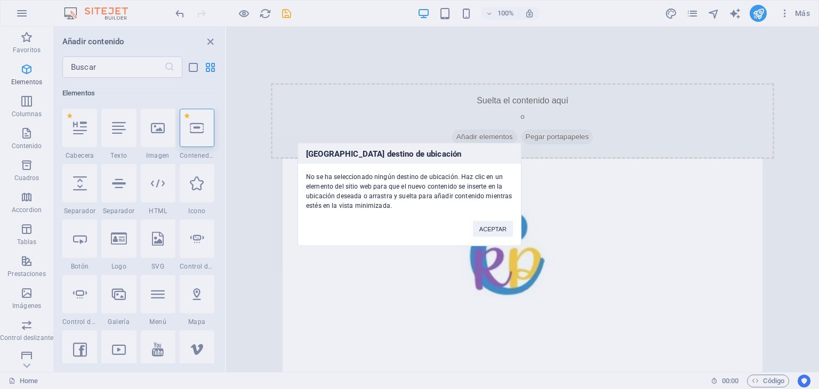
click at [78, 188] on div "[GEOGRAPHIC_DATA] destino de ubicación No se ha seleccionado ningún destino de …" at bounding box center [409, 194] width 819 height 389
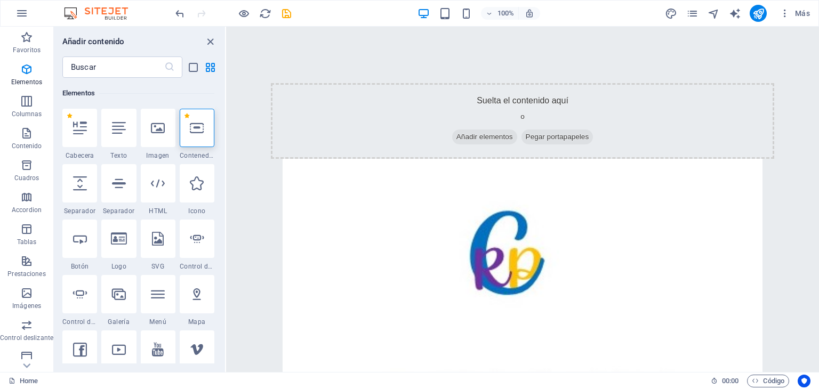
click at [78, 188] on icon at bounding box center [80, 184] width 14 height 14
click at [120, 183] on icon at bounding box center [119, 184] width 14 height 14
click at [79, 242] on icon at bounding box center [80, 239] width 14 height 14
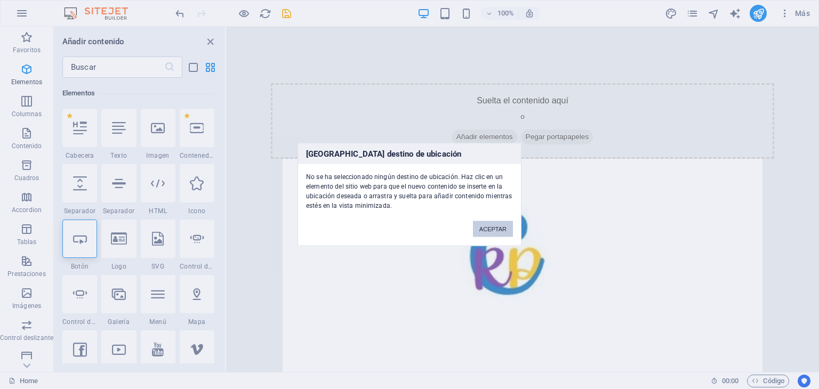
click at [505, 229] on button "ACEPTAR" at bounding box center [493, 229] width 40 height 16
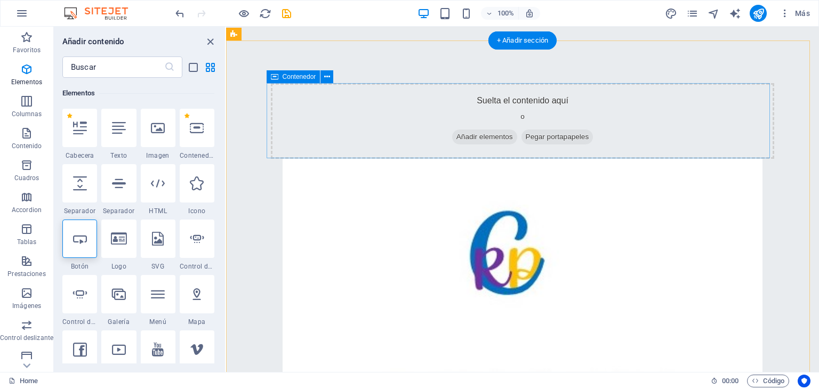
click at [346, 124] on div "Suelta el contenido aquí o Añadir elementos Pegar portapapeles" at bounding box center [522, 121] width 503 height 76
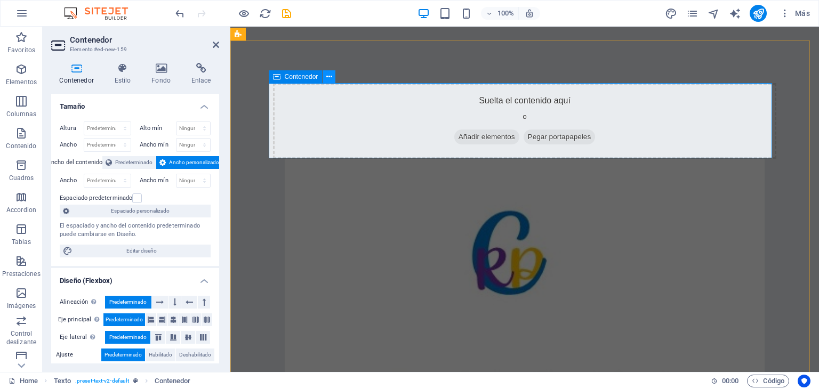
click at [328, 76] on icon at bounding box center [329, 76] width 6 height 11
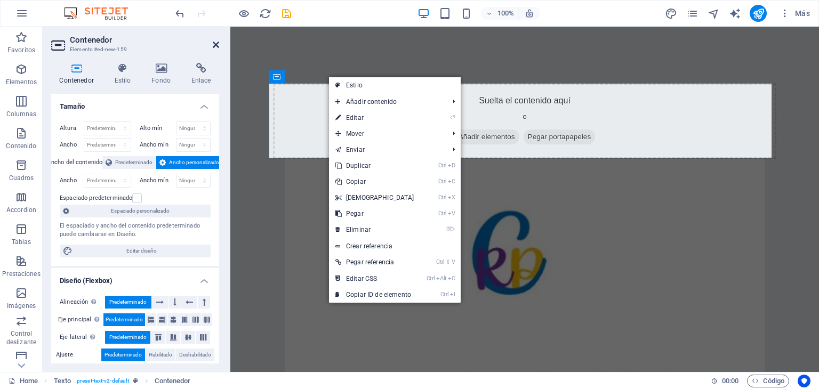
click at [214, 45] on icon at bounding box center [216, 45] width 6 height 9
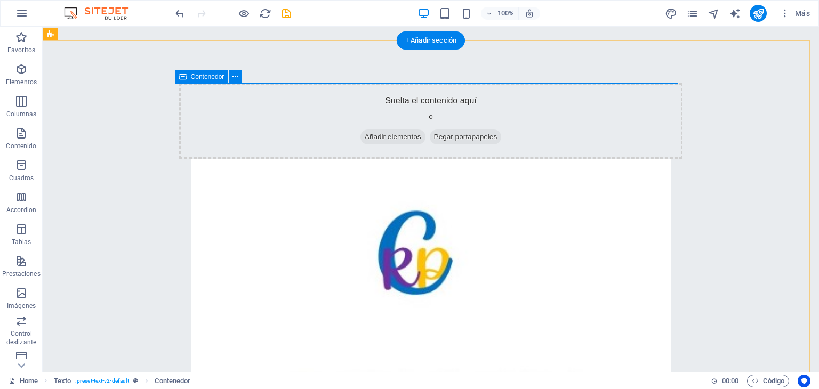
click at [225, 101] on div "Suelta el contenido aquí o Añadir elementos Pegar portapapeles" at bounding box center [430, 121] width 503 height 76
click at [205, 79] on span "Contenedor" at bounding box center [208, 77] width 34 height 6
click at [21, 71] on icon "button" at bounding box center [21, 69] width 13 height 13
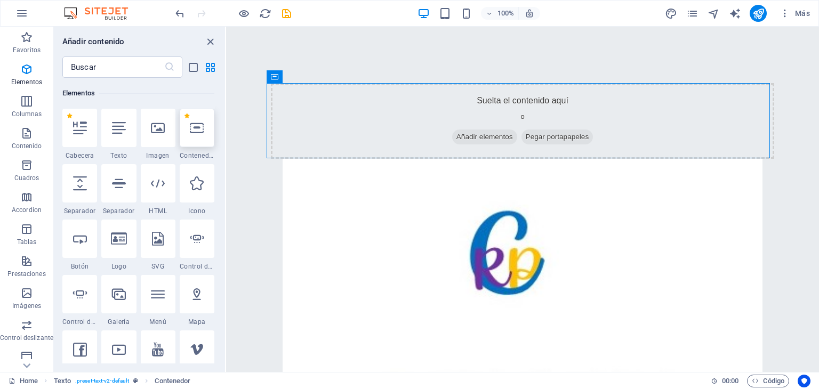
click at [198, 134] on icon at bounding box center [197, 128] width 14 height 14
